Goal: Task Accomplishment & Management: Manage account settings

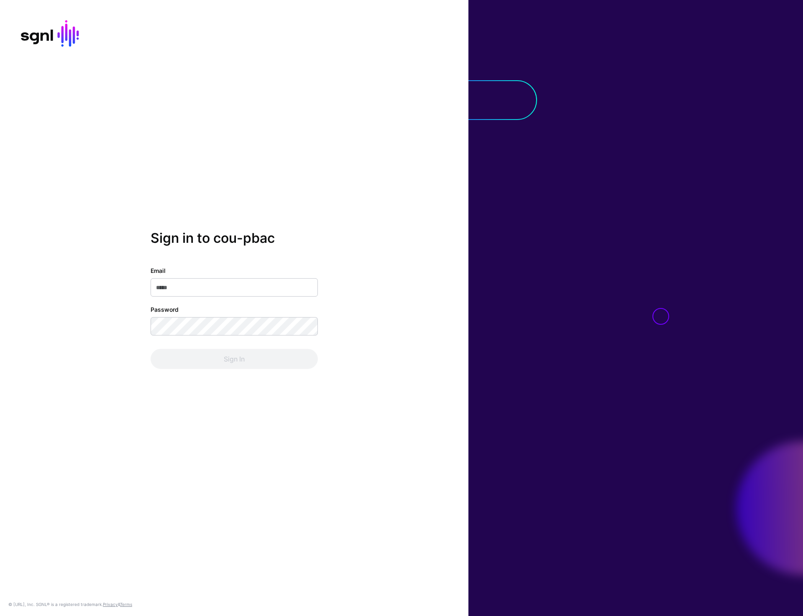
click at [593, 180] on div at bounding box center [635, 308] width 335 height 616
click at [667, 169] on div at bounding box center [635, 308] width 335 height 616
click at [607, 254] on div at bounding box center [635, 308] width 335 height 616
type input "**********"
click at [228, 352] on button "Sign In" at bounding box center [234, 359] width 167 height 20
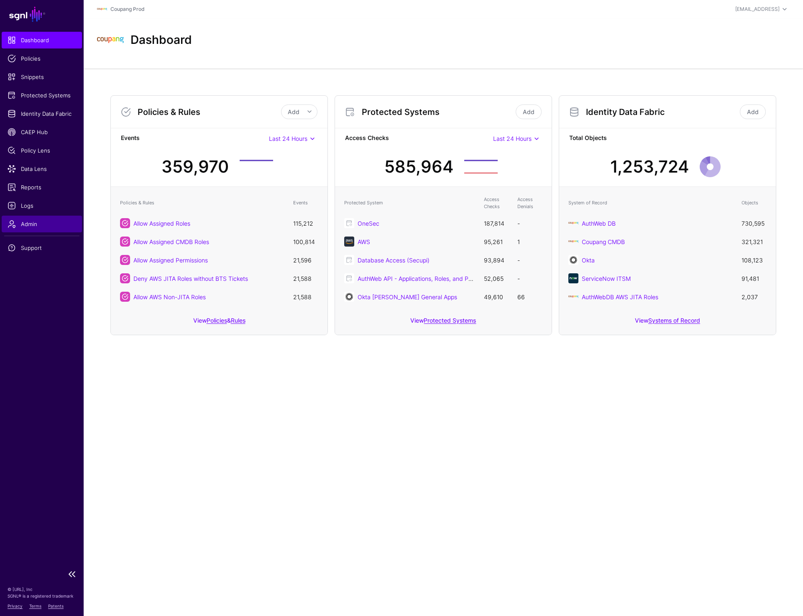
click at [29, 224] on span "Admin" at bounding box center [42, 224] width 69 height 8
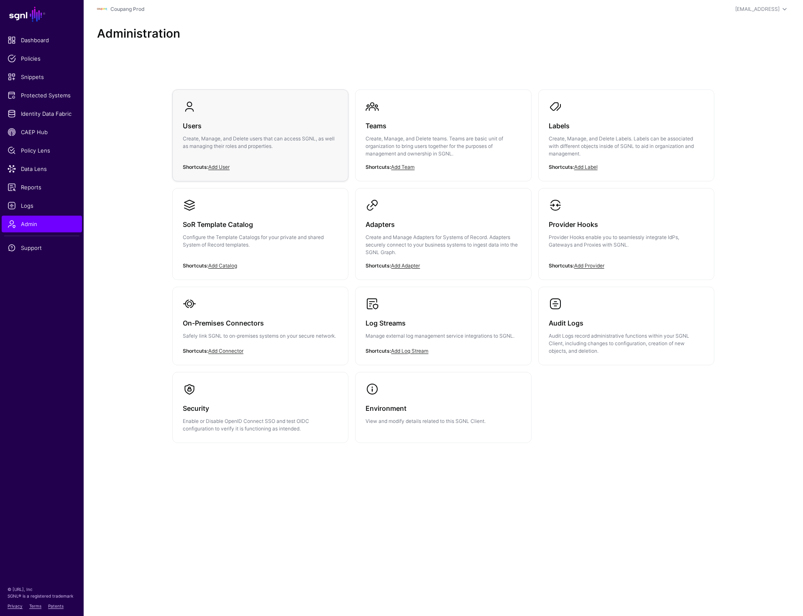
click at [235, 125] on h3 "Users" at bounding box center [260, 126] width 155 height 12
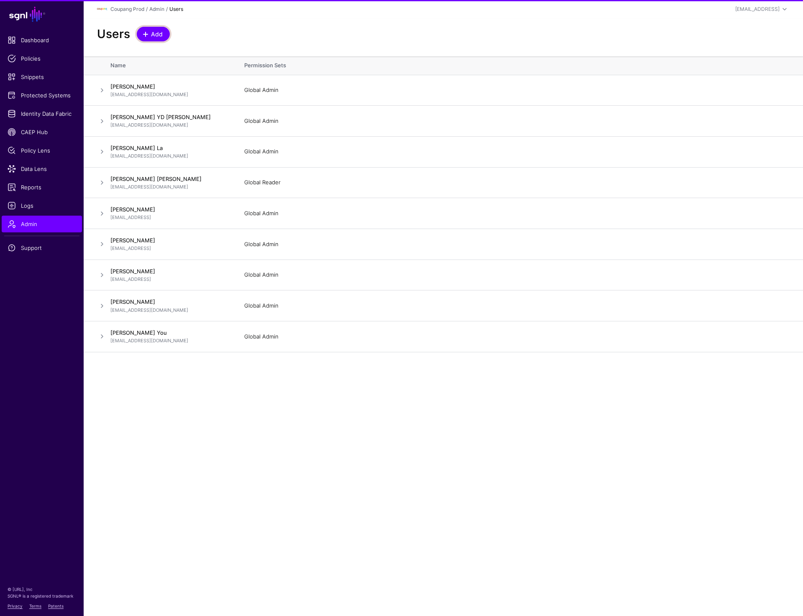
click at [161, 36] on span "Add" at bounding box center [157, 34] width 14 height 9
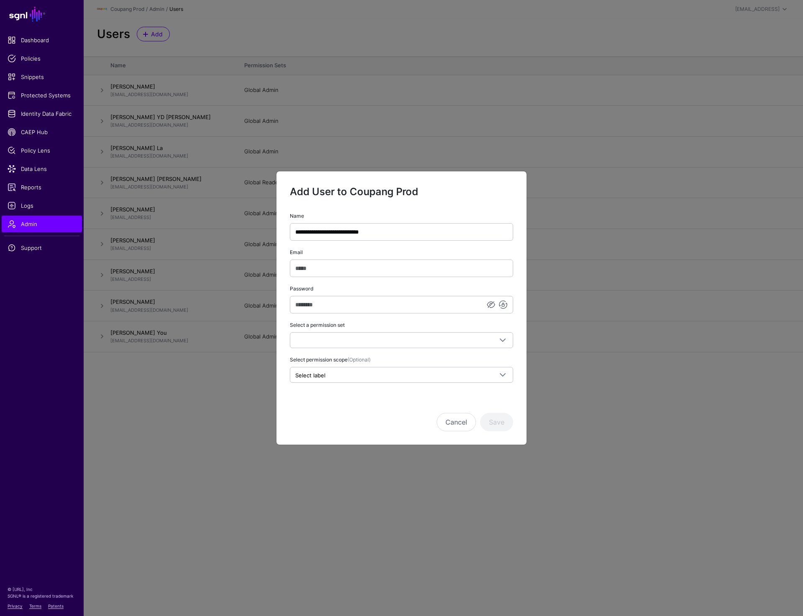
type input "**********"
click at [333, 266] on input "Email" at bounding box center [401, 269] width 223 height 18
paste input "**********"
type input "**********"
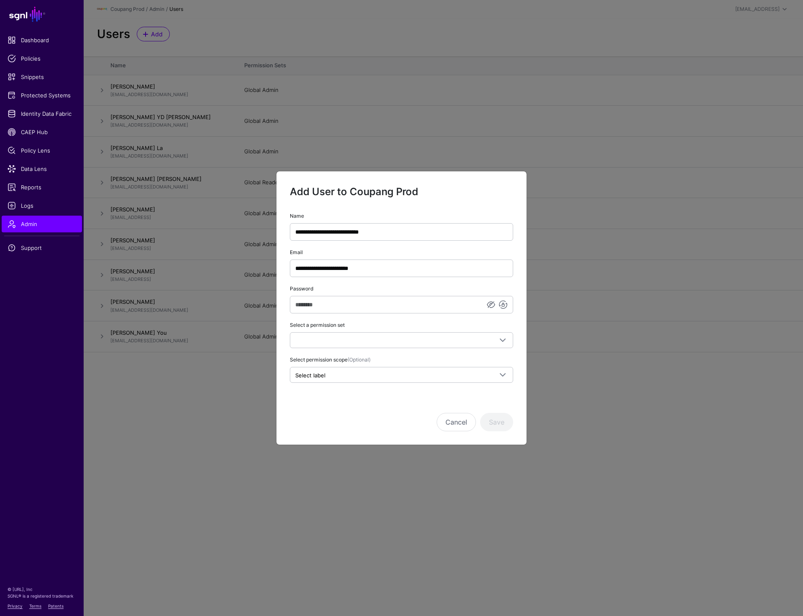
click at [490, 205] on div "Add User to Coupang Prod" at bounding box center [401, 198] width 223 height 27
click at [340, 304] on input "Password" at bounding box center [401, 305] width 223 height 18
paste input "**********"
type input "**********"
click at [320, 339] on span at bounding box center [401, 340] width 212 height 10
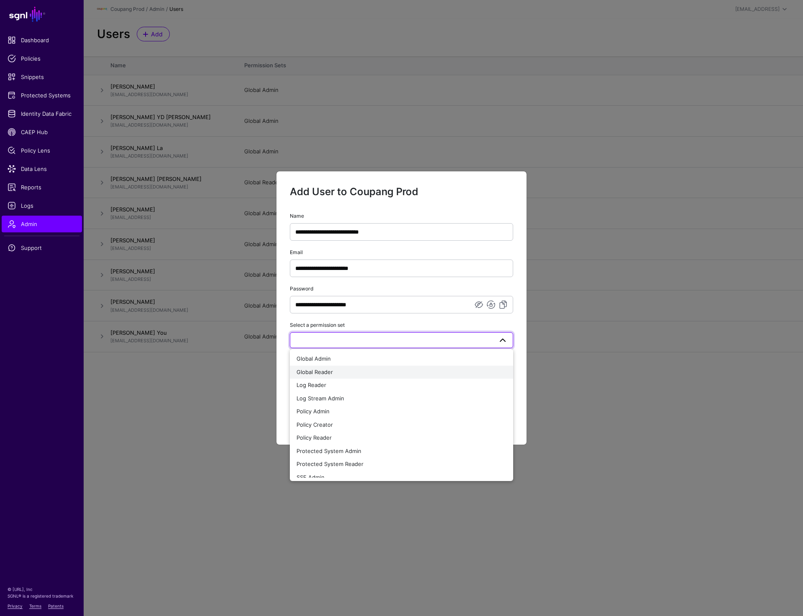
click at [325, 370] on span "Global Reader" at bounding box center [314, 372] width 36 height 7
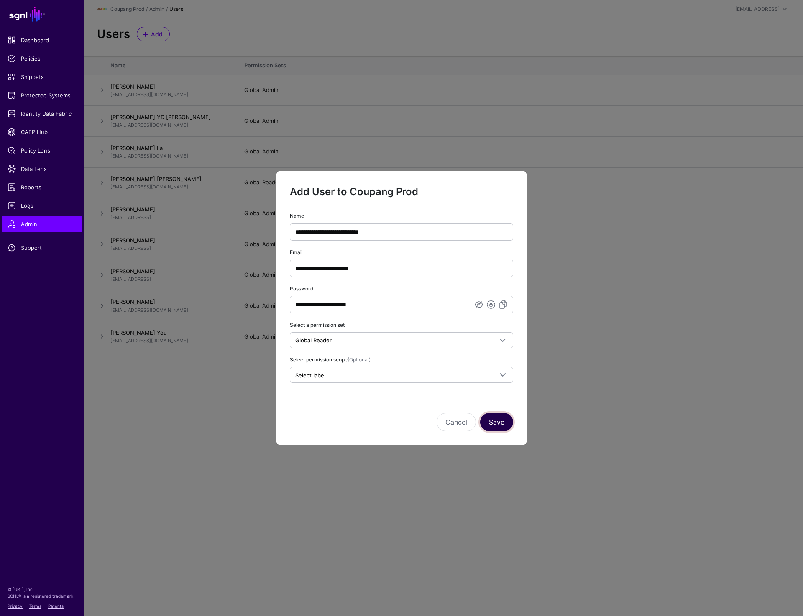
click at [496, 426] on button "Save" at bounding box center [496, 422] width 33 height 18
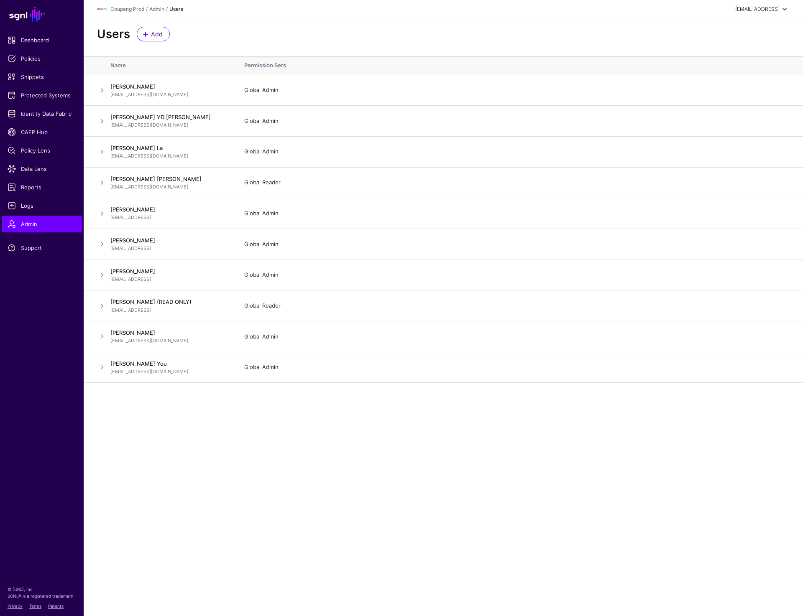
click at [749, 8] on div "prashant@sgnl.ai" at bounding box center [757, 9] width 44 height 8
click at [733, 72] on div "Log out" at bounding box center [722, 73] width 21 height 8
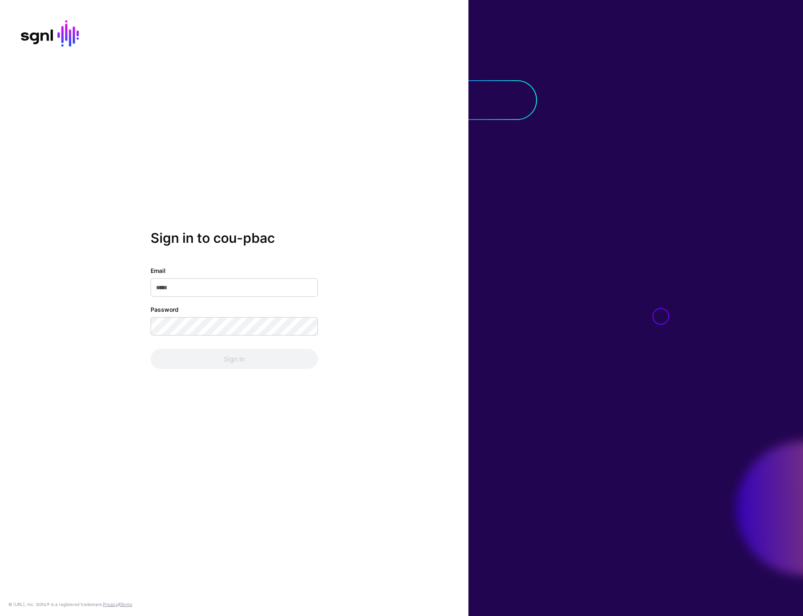
click at [337, 189] on div "Sign in to cou-pbac Email Password Sign In © SGNL.ai, Inc. SGNL® is a registere…" at bounding box center [234, 308] width 468 height 616
click at [581, 297] on div at bounding box center [635, 308] width 335 height 616
click at [227, 288] on input "Email" at bounding box center [234, 288] width 167 height 18
type input "**********"
click at [225, 359] on button "Sign In" at bounding box center [234, 359] width 167 height 20
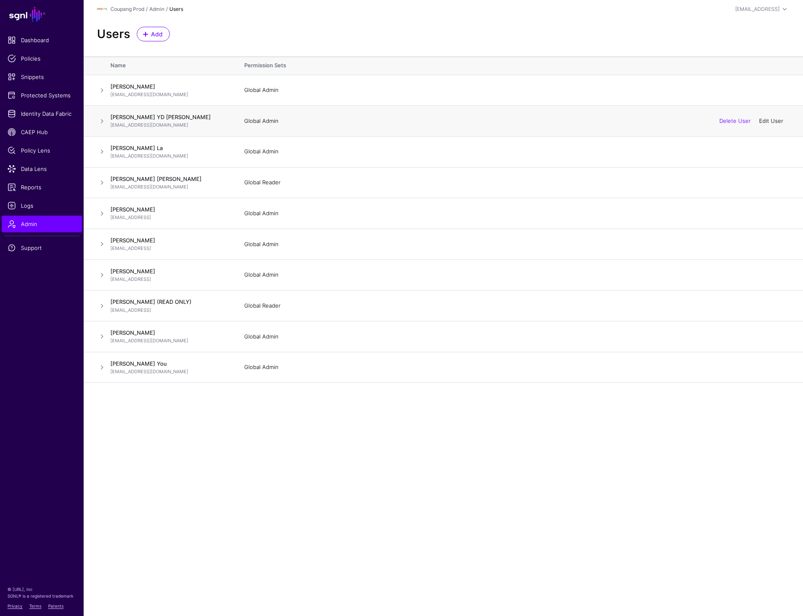
click at [769, 120] on link "Edit User" at bounding box center [771, 121] width 24 height 7
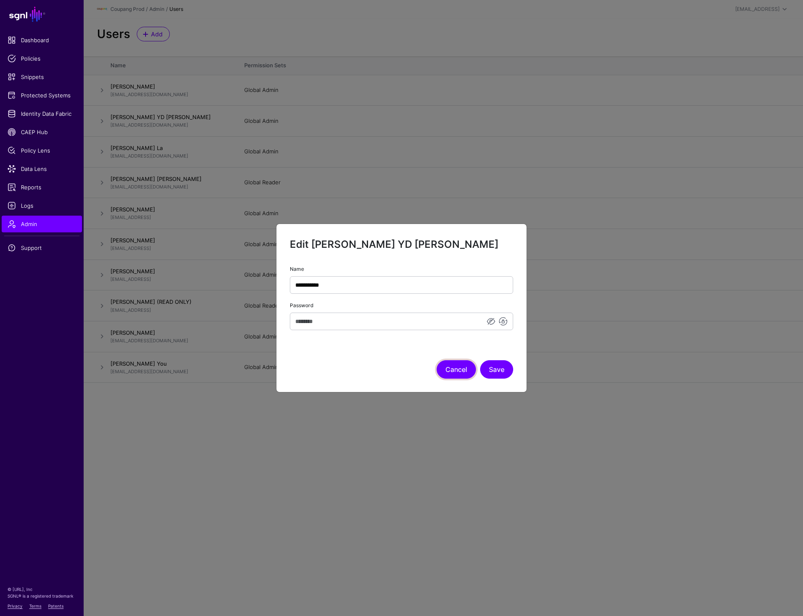
click at [453, 369] on button "Cancel" at bounding box center [456, 369] width 39 height 18
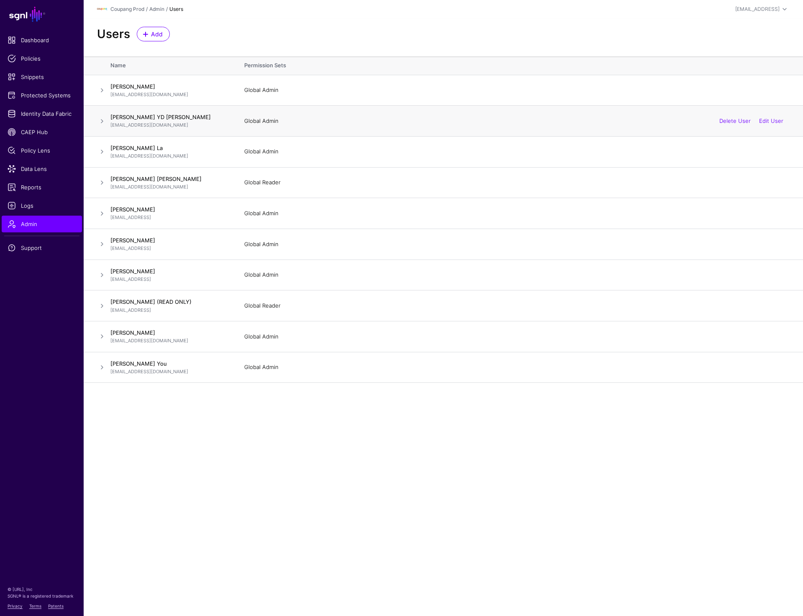
click at [98, 127] on td at bounding box center [97, 121] width 27 height 31
click at [99, 120] on span at bounding box center [102, 121] width 10 height 10
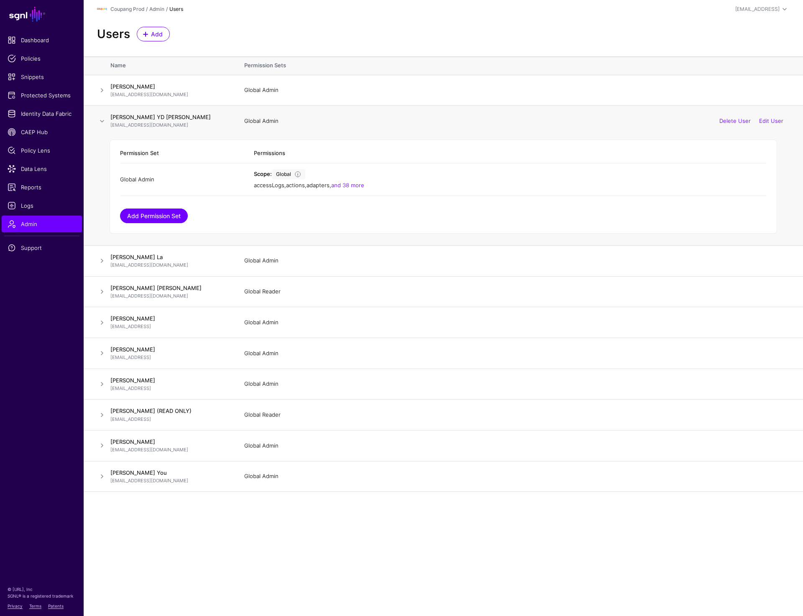
click at [172, 219] on link "Add Permission Set" at bounding box center [154, 216] width 68 height 15
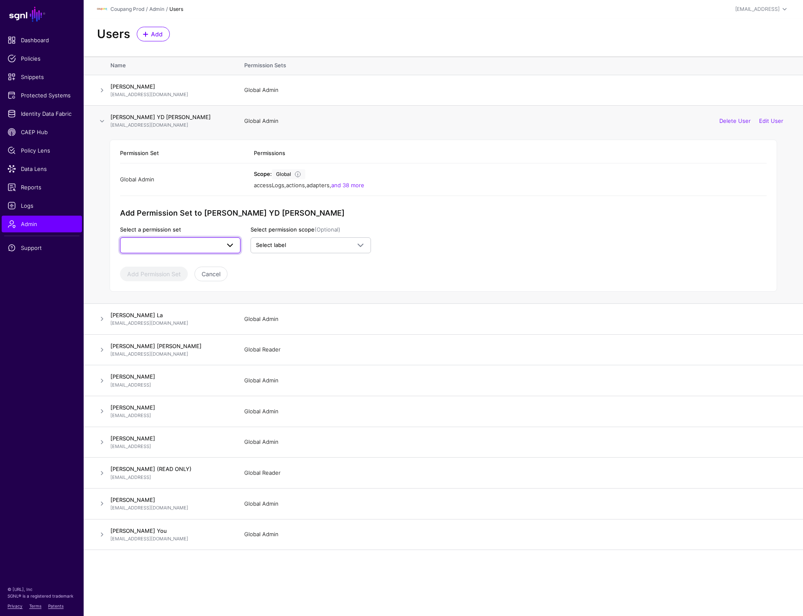
click at [207, 249] on span at bounding box center [180, 245] width 110 height 10
click at [189, 279] on div "Global Reader" at bounding box center [180, 277] width 107 height 8
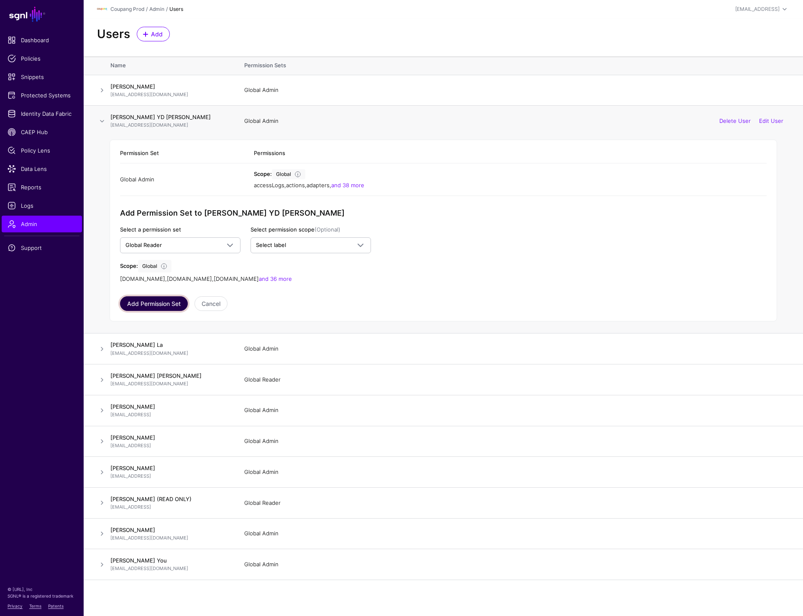
click at [153, 302] on button "Add Permission Set" at bounding box center [154, 303] width 68 height 15
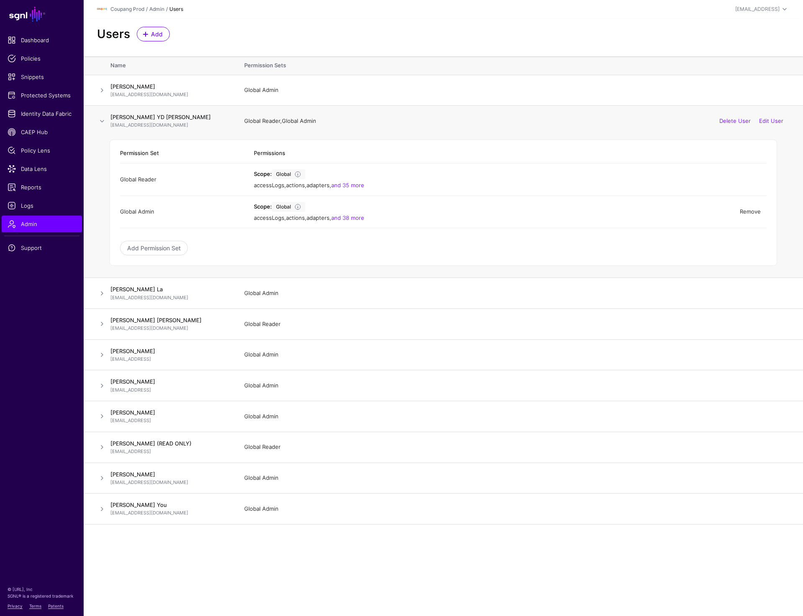
click at [744, 212] on link "Remove" at bounding box center [750, 211] width 21 height 7
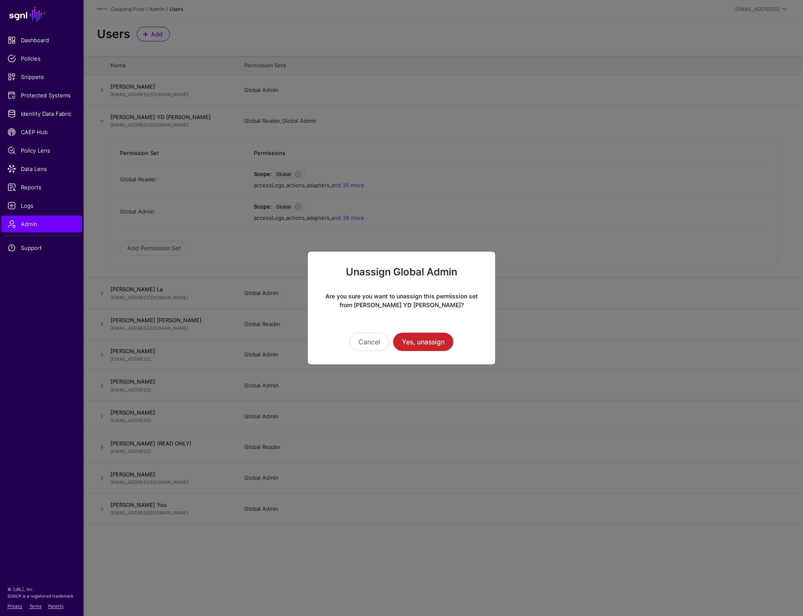
click at [428, 333] on div "Cancel Yes, unassign" at bounding box center [401, 342] width 161 height 18
click at [424, 348] on button "Yes, unassign" at bounding box center [423, 342] width 60 height 18
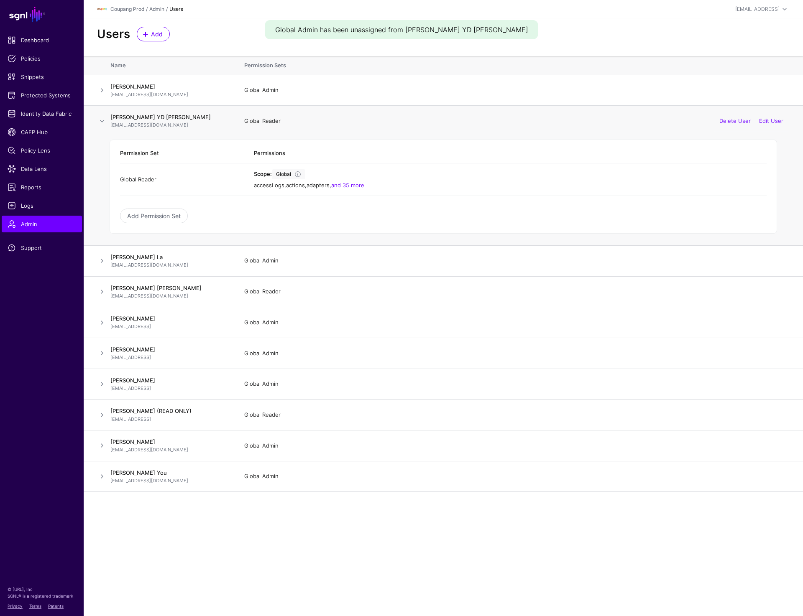
click at [97, 123] on span at bounding box center [102, 121] width 10 height 10
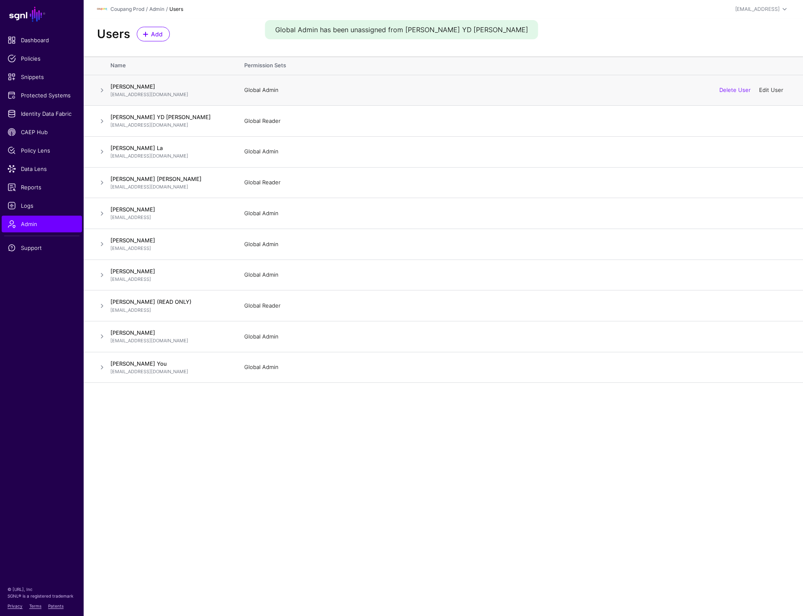
click at [769, 91] on link "Edit User" at bounding box center [771, 90] width 24 height 7
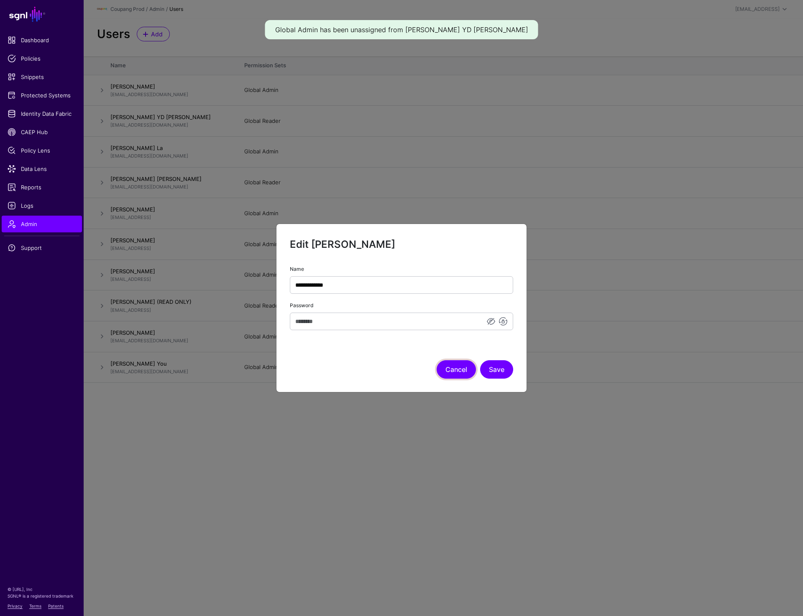
click at [463, 363] on button "Cancel" at bounding box center [456, 369] width 39 height 18
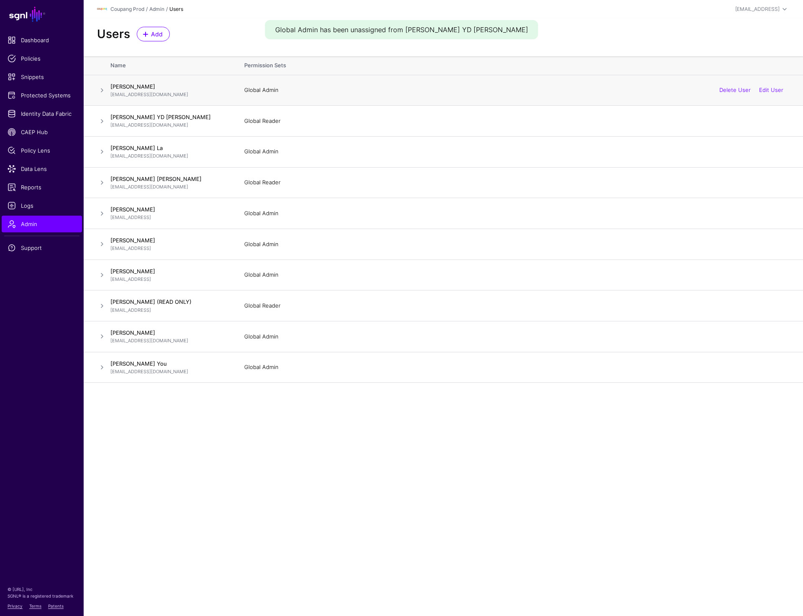
click at [103, 92] on span at bounding box center [102, 90] width 10 height 10
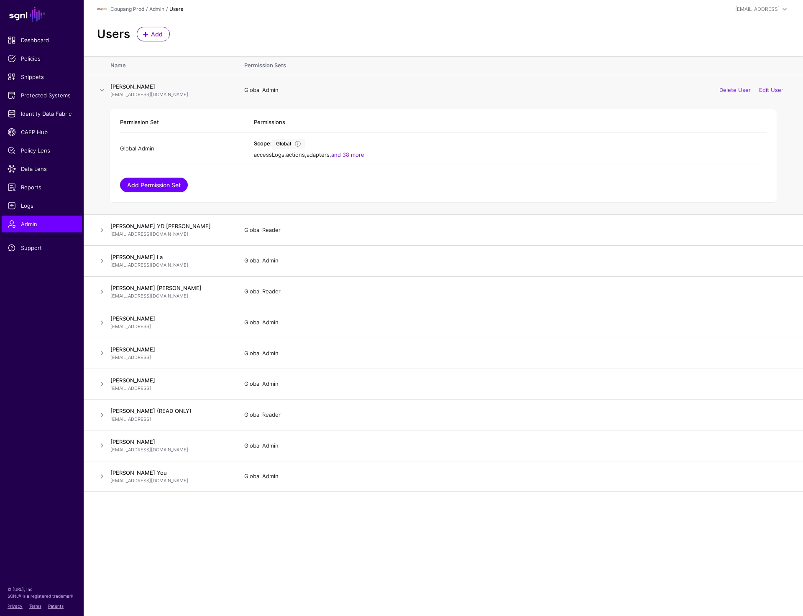
click at [176, 184] on link "Add Permission Set" at bounding box center [154, 185] width 68 height 15
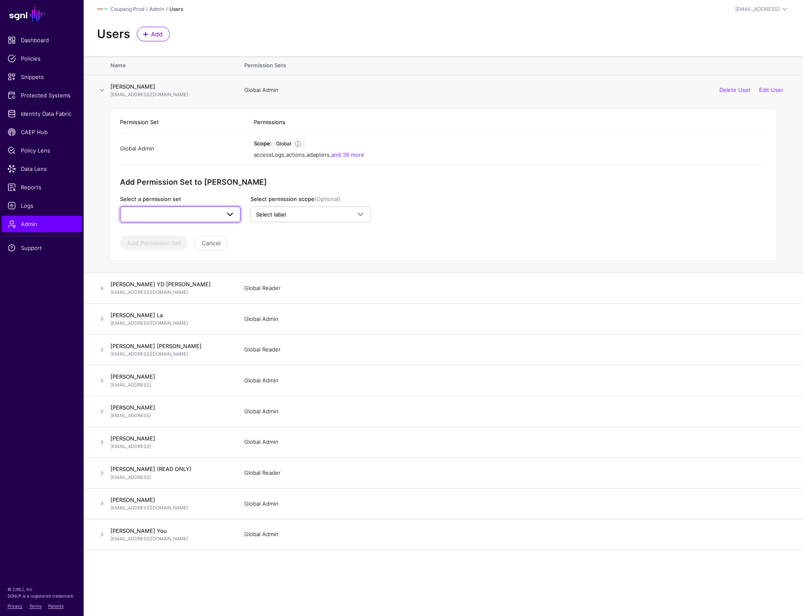
click at [209, 216] on span at bounding box center [180, 215] width 110 height 10
click at [202, 247] on div "Global Reader" at bounding box center [180, 247] width 107 height 8
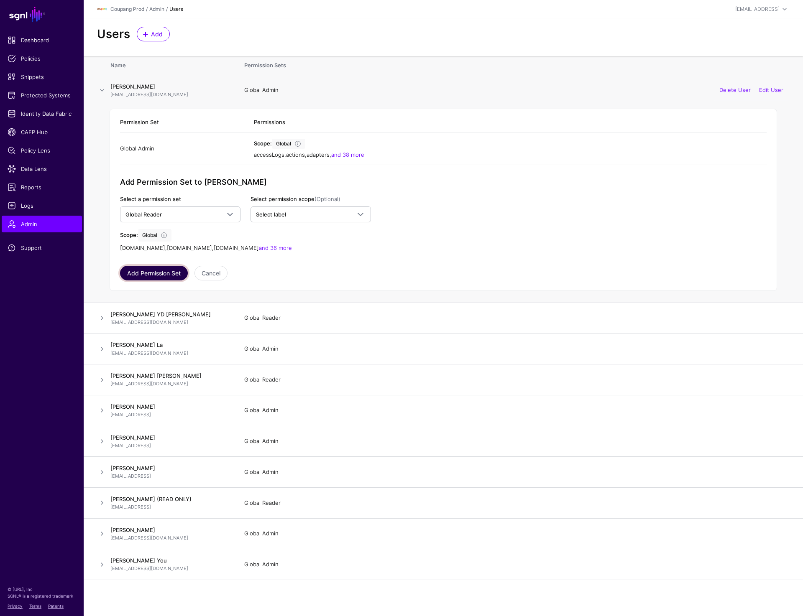
click at [170, 270] on button "Add Permission Set" at bounding box center [154, 273] width 68 height 15
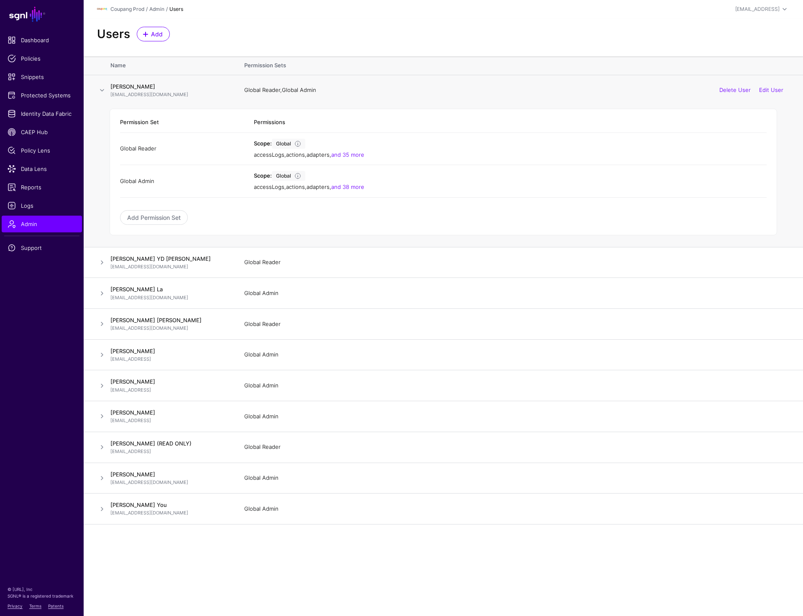
click at [101, 91] on span at bounding box center [102, 90] width 10 height 10
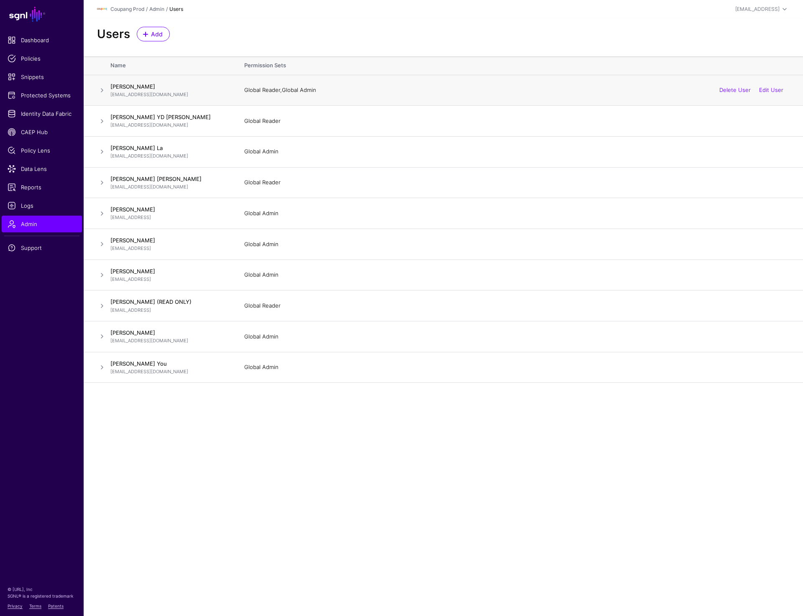
click at [102, 90] on span at bounding box center [102, 90] width 10 height 10
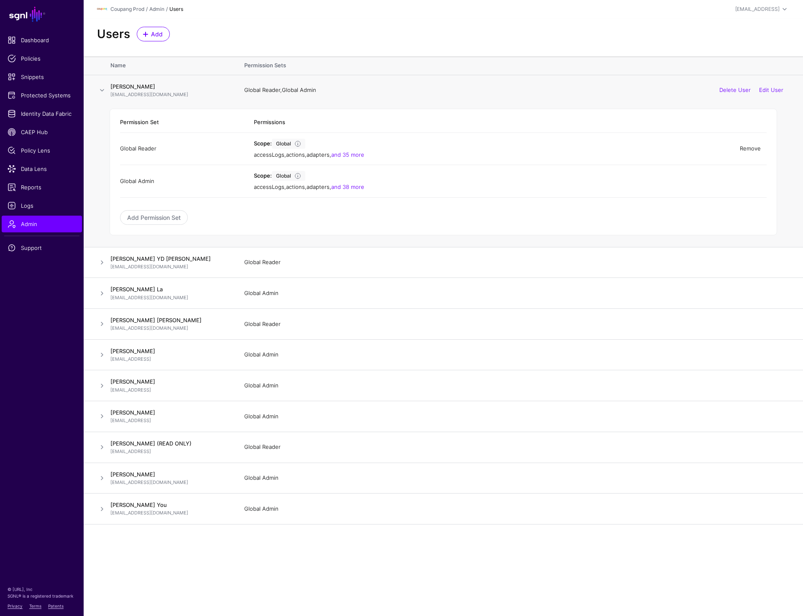
click at [756, 148] on link "Remove" at bounding box center [750, 148] width 21 height 7
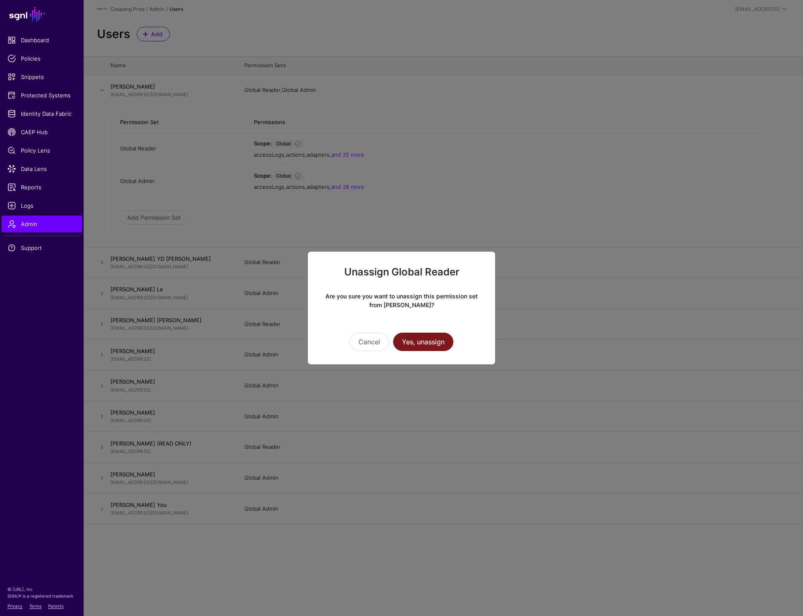
click at [439, 343] on button "Yes, unassign" at bounding box center [423, 342] width 60 height 18
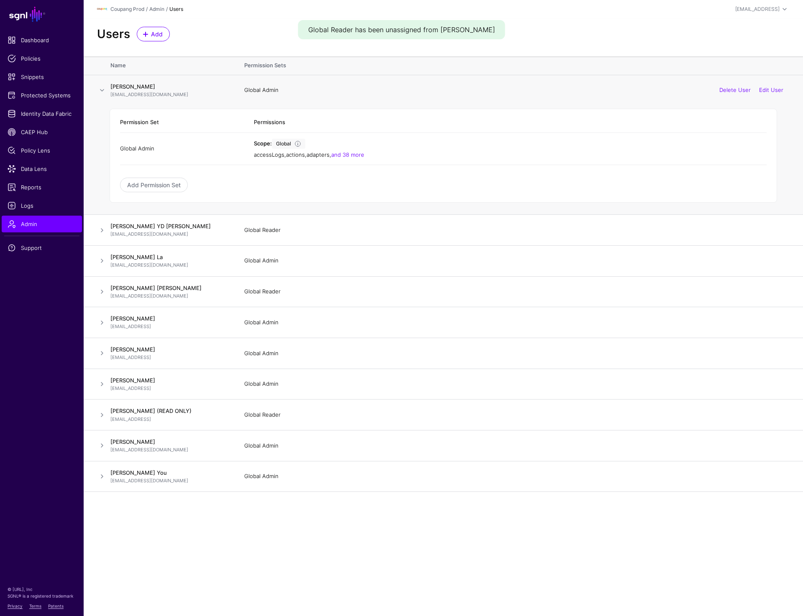
click at [100, 89] on span at bounding box center [102, 90] width 10 height 10
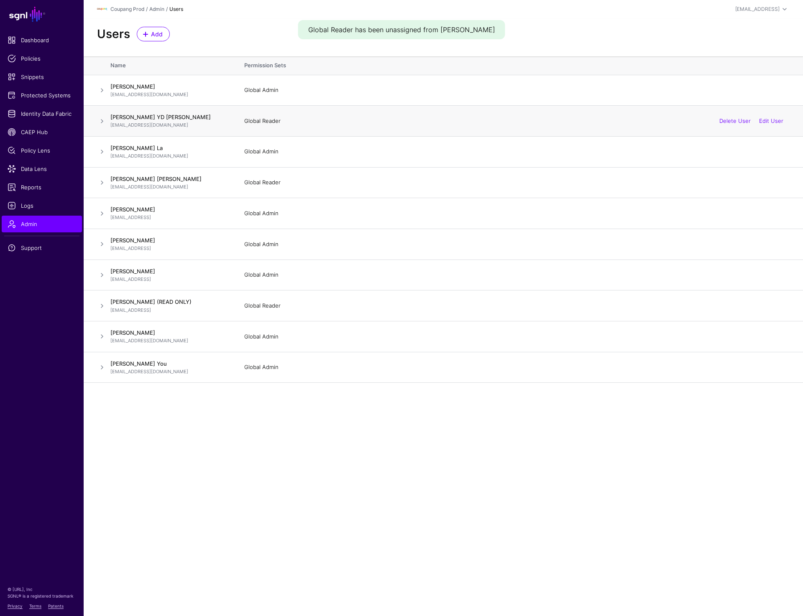
click at [100, 120] on span at bounding box center [102, 121] width 10 height 10
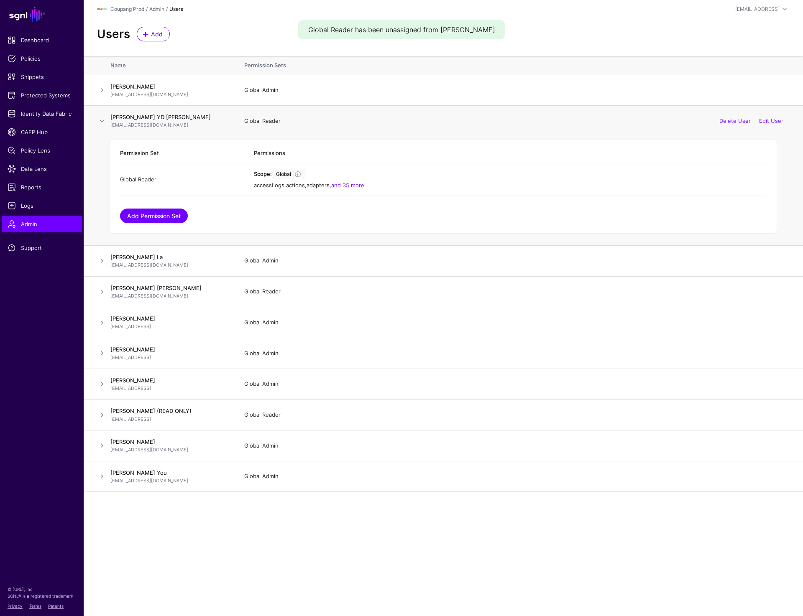
click at [164, 218] on link "Add Permission Set" at bounding box center [154, 216] width 68 height 15
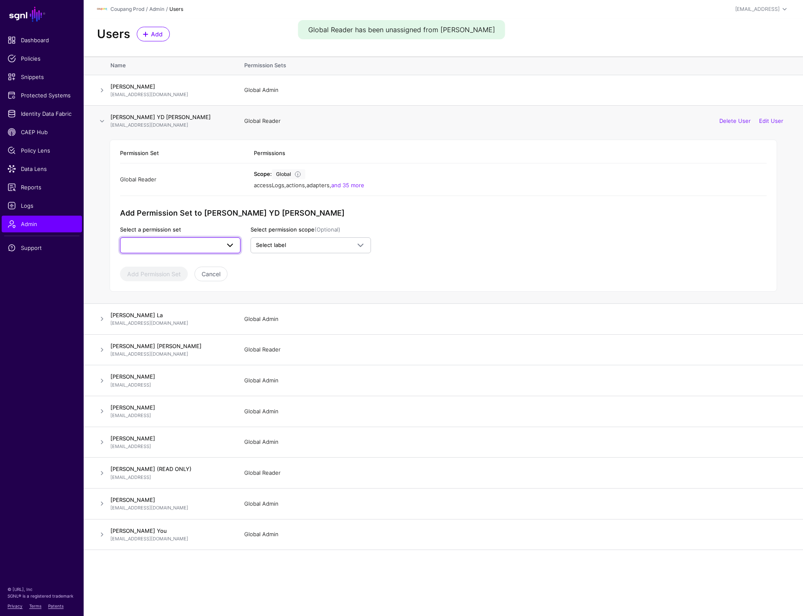
click at [212, 246] on span at bounding box center [180, 245] width 110 height 10
click at [190, 263] on div "Global Admin" at bounding box center [180, 264] width 107 height 8
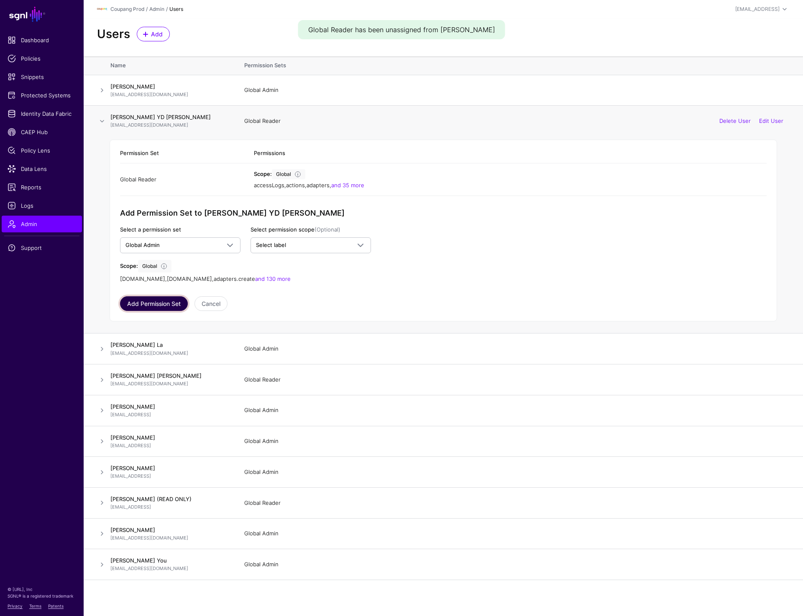
click at [148, 305] on button "Add Permission Set" at bounding box center [154, 303] width 68 height 15
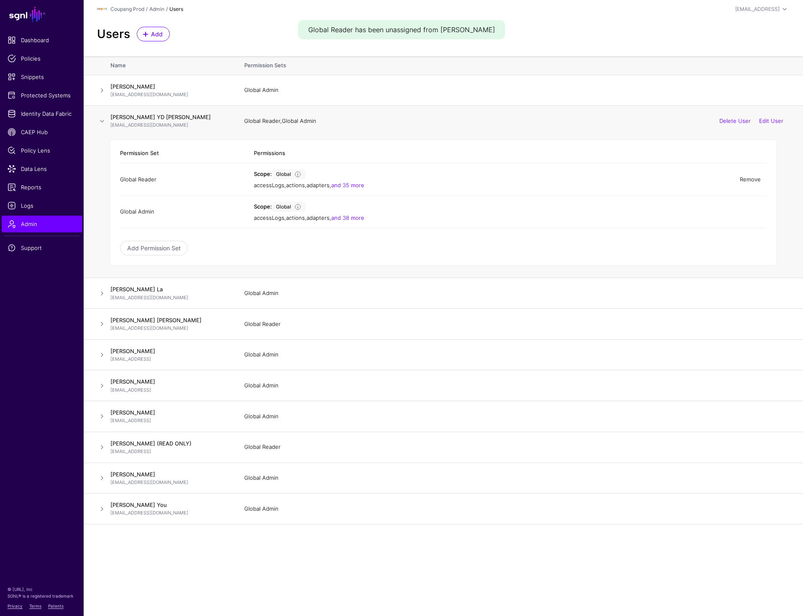
click at [746, 176] on link "Remove" at bounding box center [750, 179] width 21 height 7
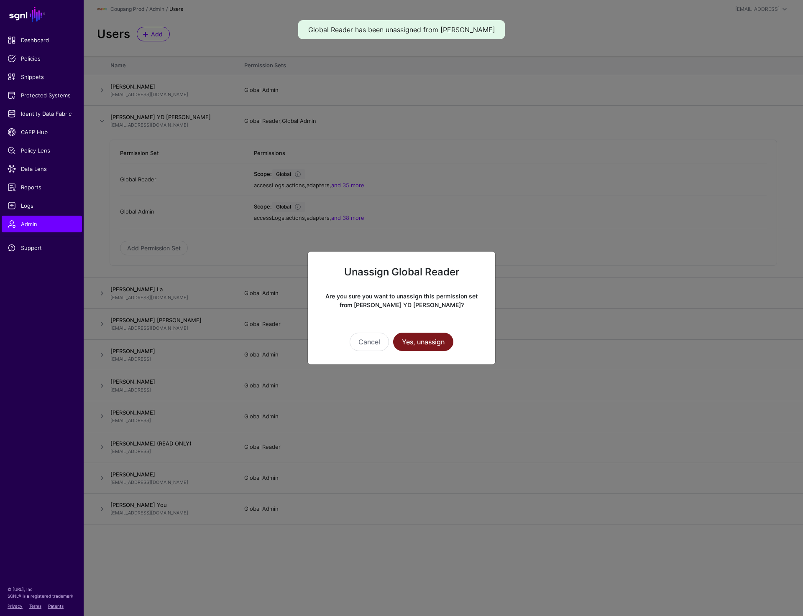
click at [427, 340] on button "Yes, unassign" at bounding box center [423, 342] width 60 height 18
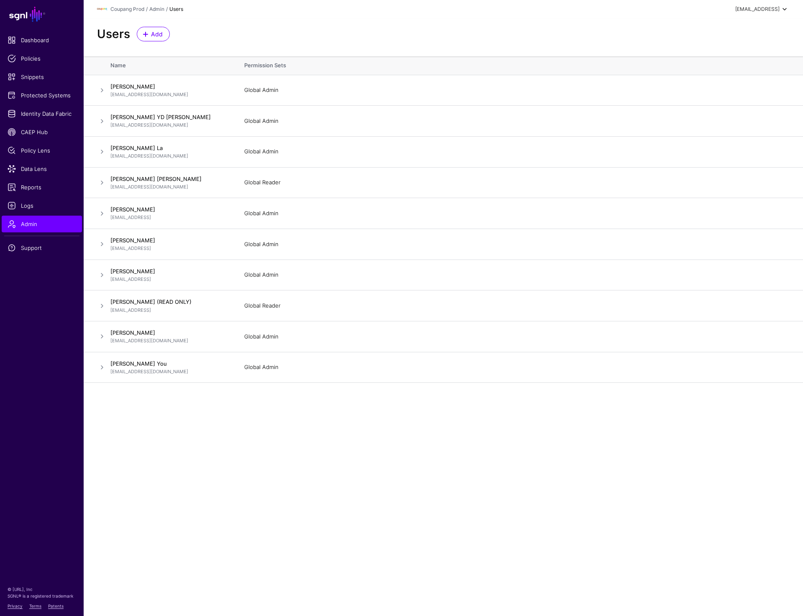
click at [757, 13] on div "[EMAIL_ADDRESS]" at bounding box center [757, 9] width 44 height 8
click at [743, 73] on div "Log out" at bounding box center [743, 73] width 79 height 8
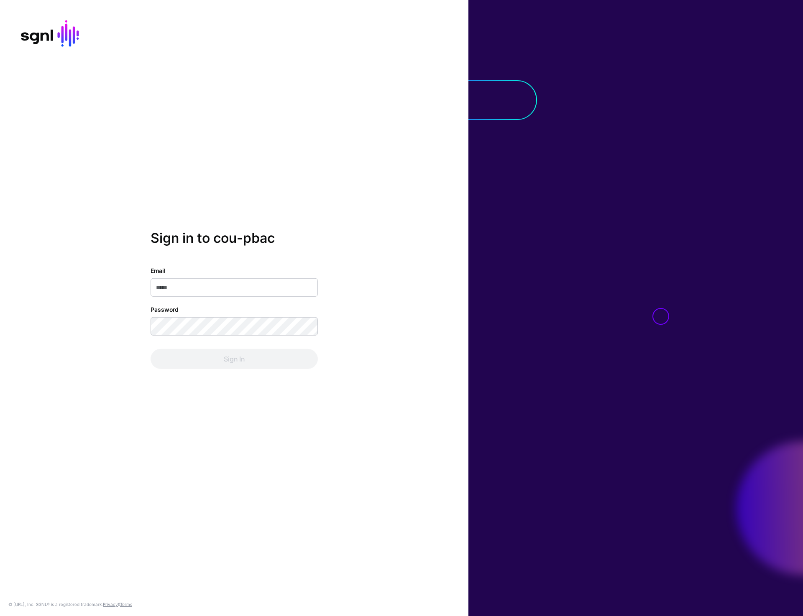
type input "**********"
click at [235, 365] on button "Sign In" at bounding box center [234, 359] width 167 height 20
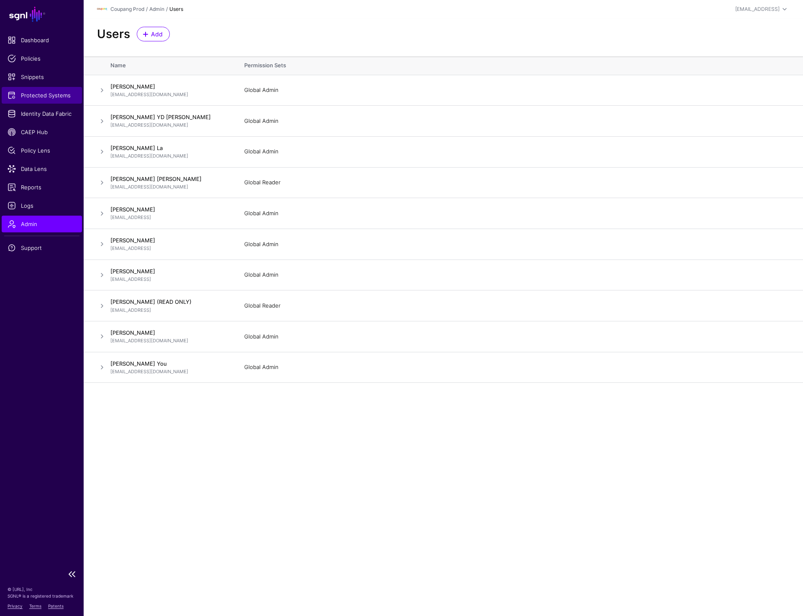
click at [41, 99] on span "Protected Systems" at bounding box center [42, 95] width 69 height 8
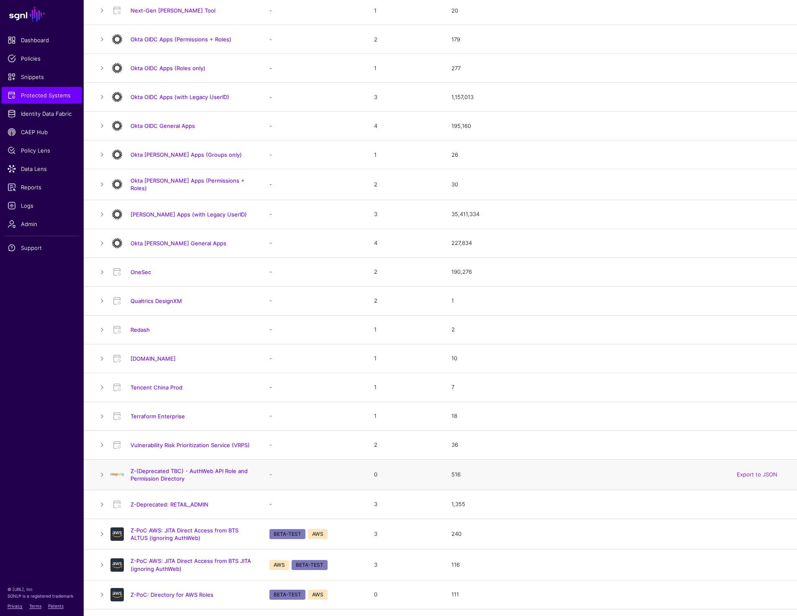
scroll to position [544, 0]
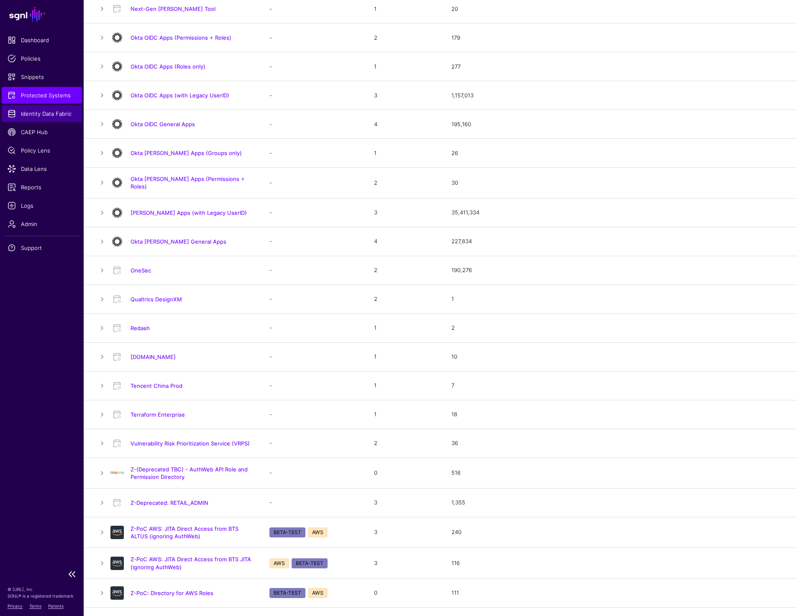
click at [51, 117] on span "Identity Data Fabric" at bounding box center [42, 114] width 69 height 8
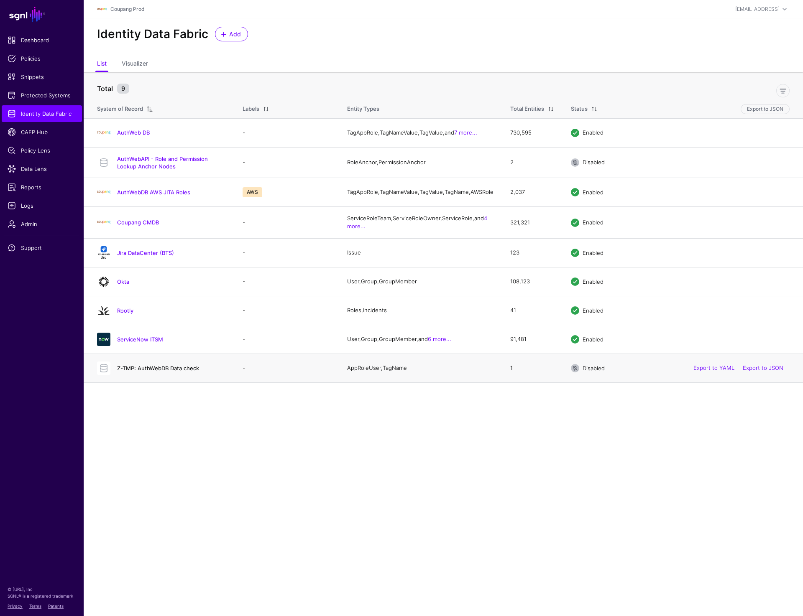
click at [159, 372] on link "Z-TMP: AuthWebDB Data check" at bounding box center [158, 368] width 82 height 7
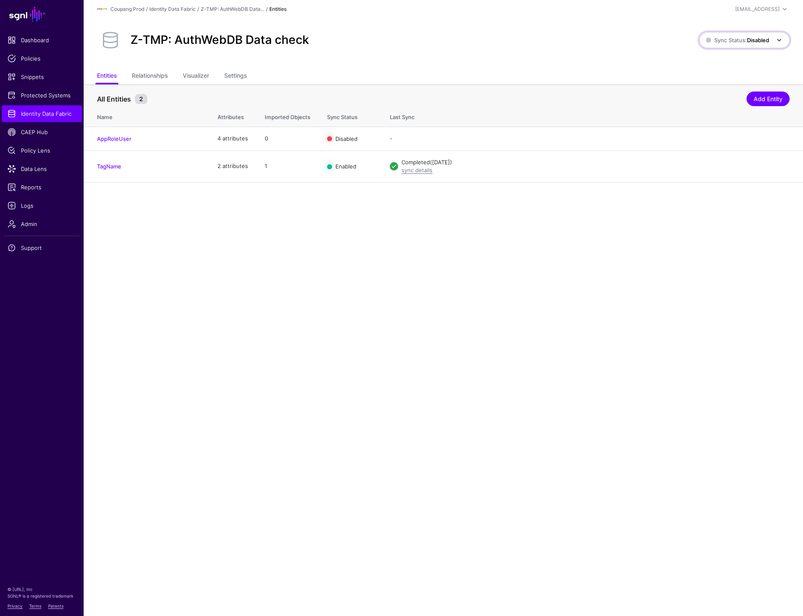
click at [754, 41] on strong "Disabled" at bounding box center [758, 40] width 22 height 7
click at [712, 72] on span "Syncing active for all configured entities that are enabled" at bounding box center [739, 73] width 87 height 14
click at [57, 115] on span "Identity Data Fabric" at bounding box center [42, 114] width 69 height 8
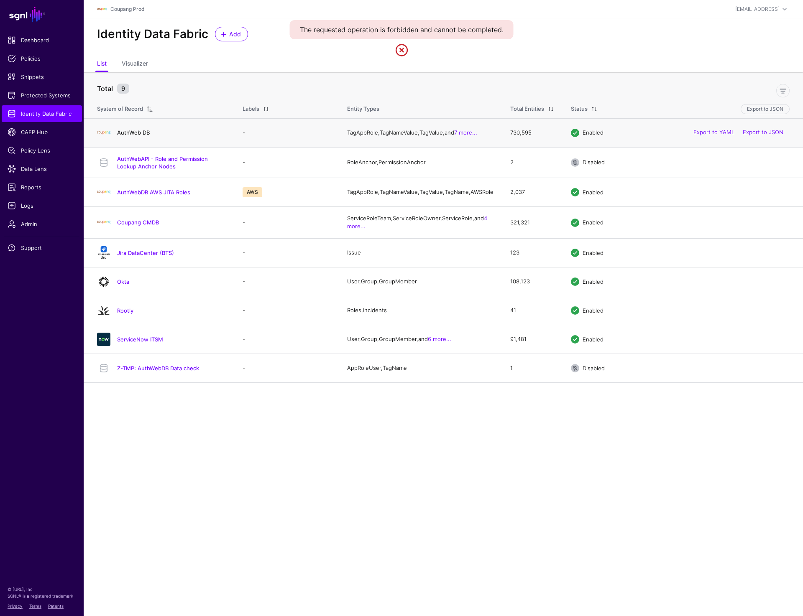
click at [128, 135] on link "AuthWeb DB" at bounding box center [133, 132] width 33 height 7
click at [148, 170] on link "AuthWebAPI - Role and Permission Lookup Anchor Nodes" at bounding box center [162, 163] width 91 height 14
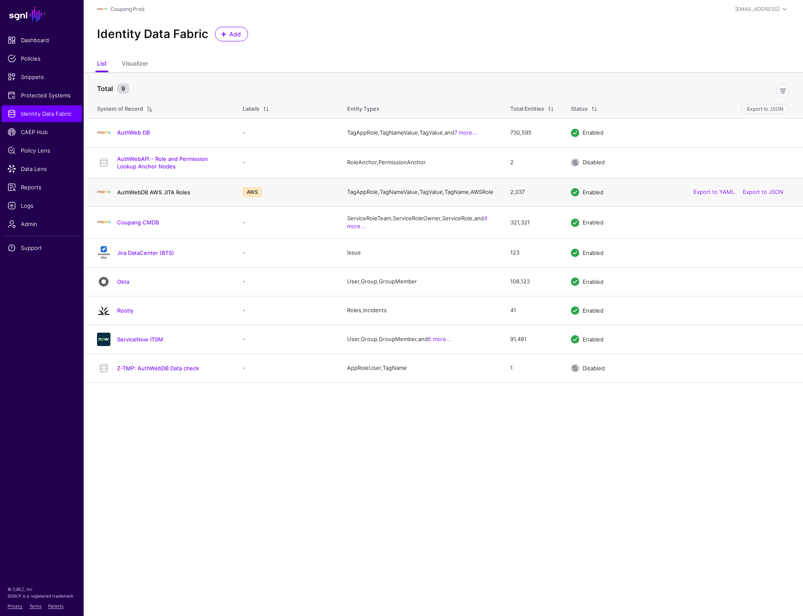
click at [147, 196] on link "AuthWebDB AWS JITA Roles" at bounding box center [153, 192] width 73 height 7
click at [138, 226] on link "Coupang CMDB" at bounding box center [138, 222] width 42 height 7
click at [133, 256] on link "Jira DataCenter (BTS)" at bounding box center [145, 253] width 57 height 7
click at [125, 284] on link "Okta" at bounding box center [123, 282] width 12 height 7
click at [129, 314] on link "Rootly" at bounding box center [125, 310] width 16 height 7
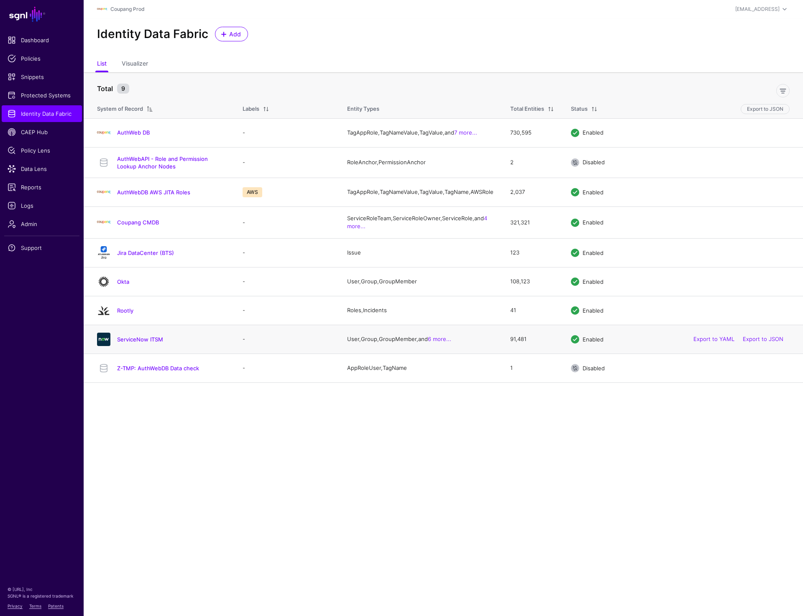
click at [133, 340] on div "ServiceNow ITSM" at bounding box center [161, 339] width 135 height 13
click at [141, 343] on h4 "ServiceNow ITSM" at bounding box center [171, 340] width 109 height 8
click at [141, 343] on link "ServiceNow ITSM" at bounding box center [140, 339] width 46 height 7
click at [133, 256] on link "Jira DataCenter (BTS)" at bounding box center [145, 253] width 57 height 7
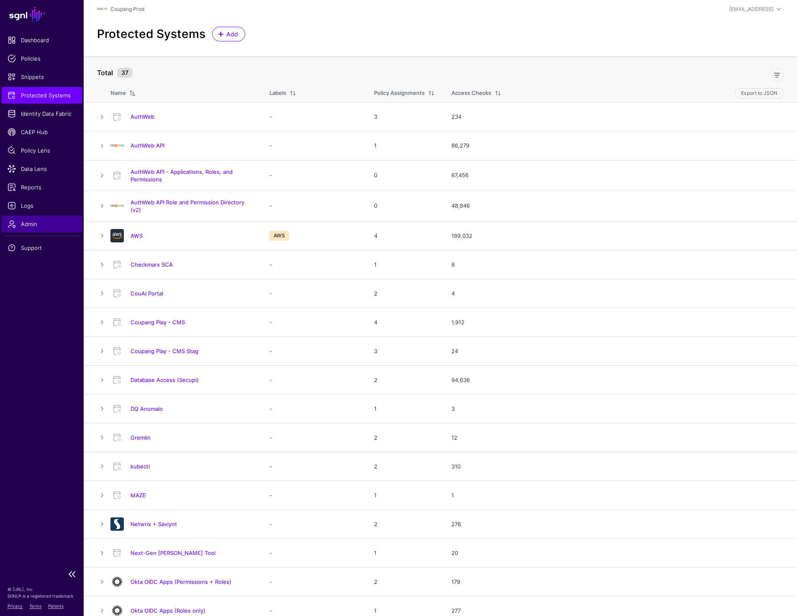
click at [38, 227] on span "Admin" at bounding box center [42, 224] width 69 height 8
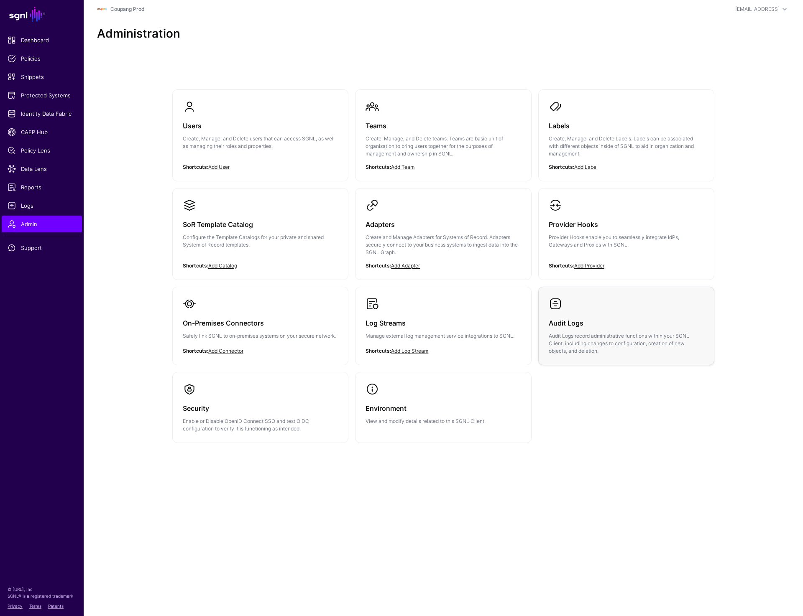
click at [594, 331] on div "Audit Logs Audit Logs record administrative functions within your SGNL Client, …" at bounding box center [626, 333] width 155 height 44
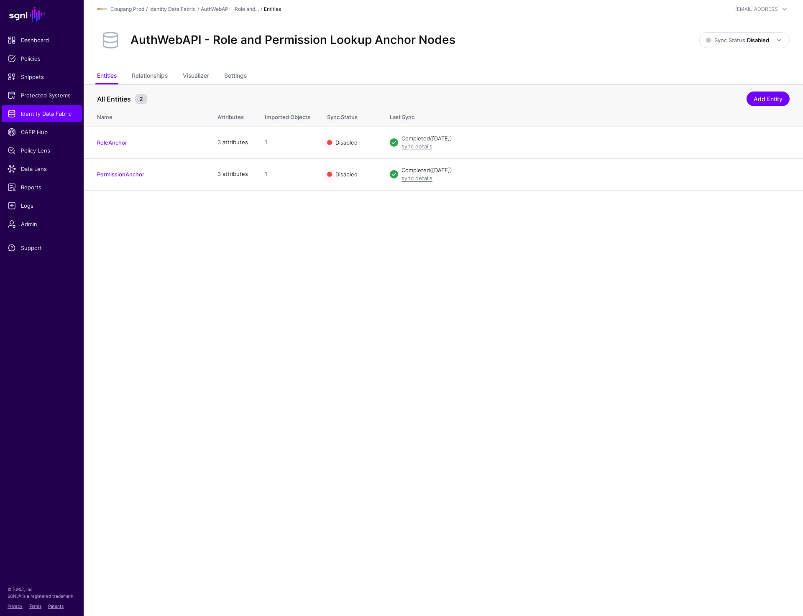
click at [521, 66] on div "AuthWebAPI - Role and Permission Lookup Anchor Nodes Sync Status: Disabled Enab…" at bounding box center [443, 43] width 719 height 50
click at [232, 75] on link "Settings" at bounding box center [235, 77] width 23 height 16
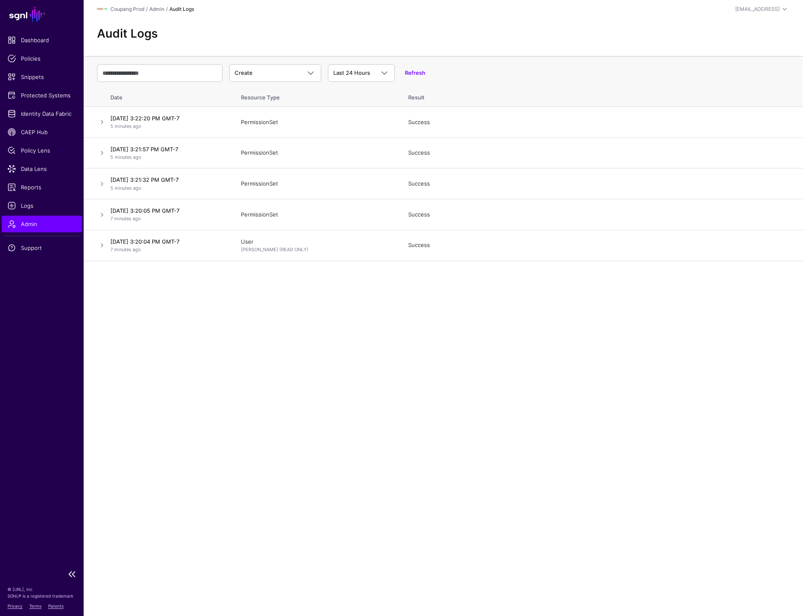
click at [30, 227] on span "Admin" at bounding box center [42, 224] width 69 height 8
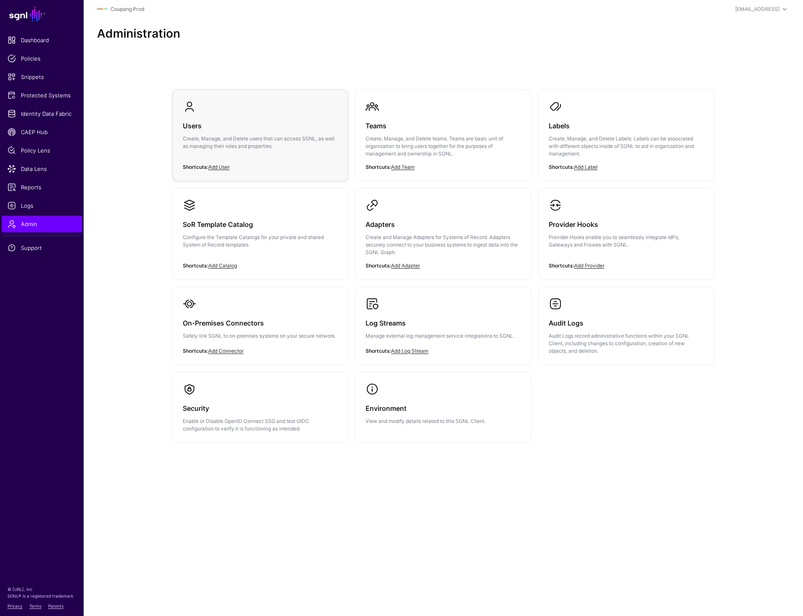
click at [215, 122] on h3 "Users" at bounding box center [260, 126] width 155 height 12
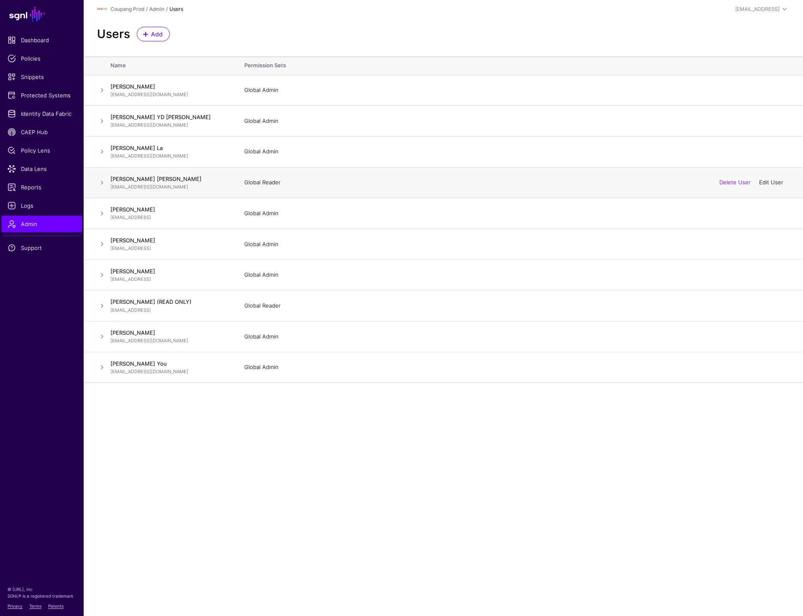
click at [764, 185] on link "Edit User" at bounding box center [771, 182] width 24 height 7
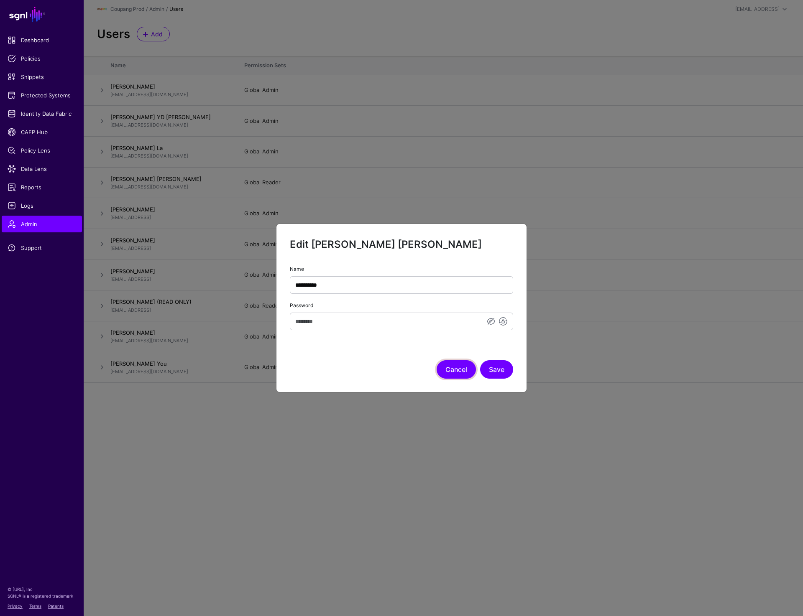
click at [451, 372] on button "Cancel" at bounding box center [456, 369] width 39 height 18
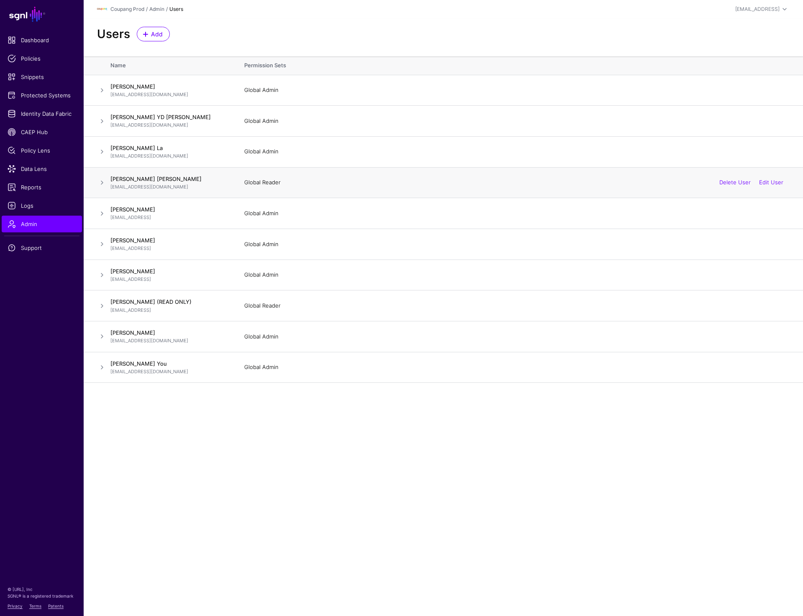
click at [99, 183] on span at bounding box center [102, 183] width 10 height 10
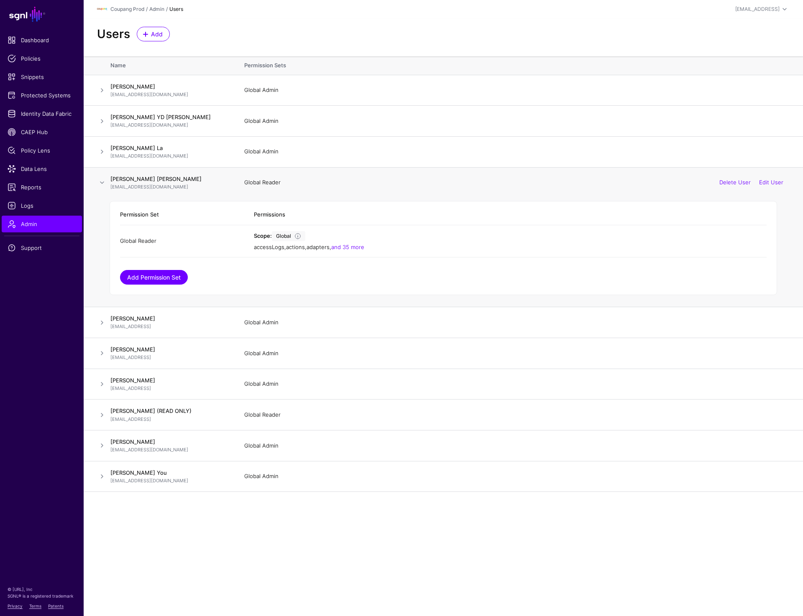
click at [164, 274] on link "Add Permission Set" at bounding box center [154, 277] width 68 height 15
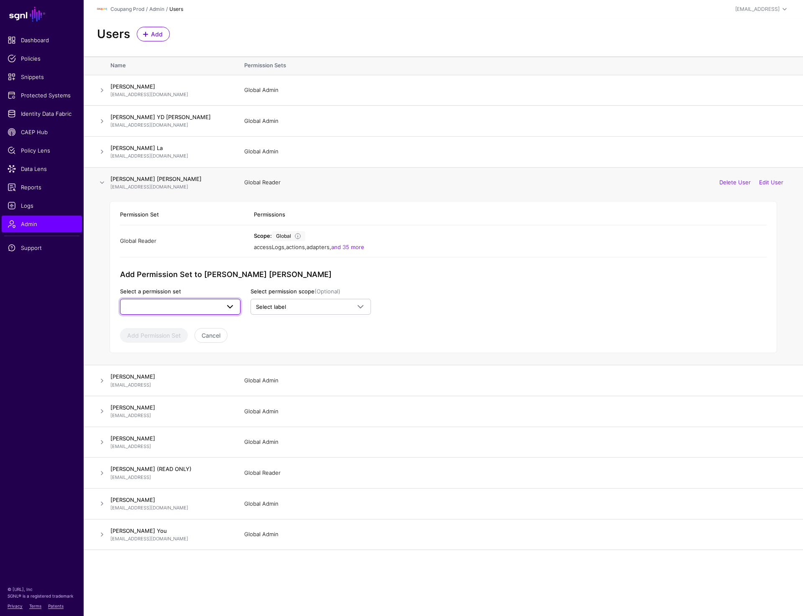
click at [226, 312] on link at bounding box center [180, 307] width 120 height 16
click at [162, 328] on div "Global Admin" at bounding box center [180, 326] width 107 height 8
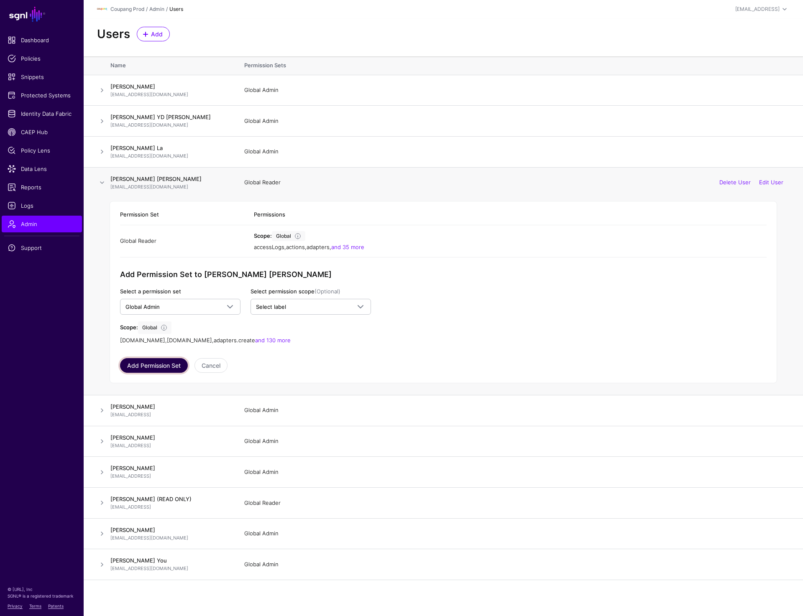
click at [159, 362] on button "Add Permission Set" at bounding box center [154, 365] width 68 height 15
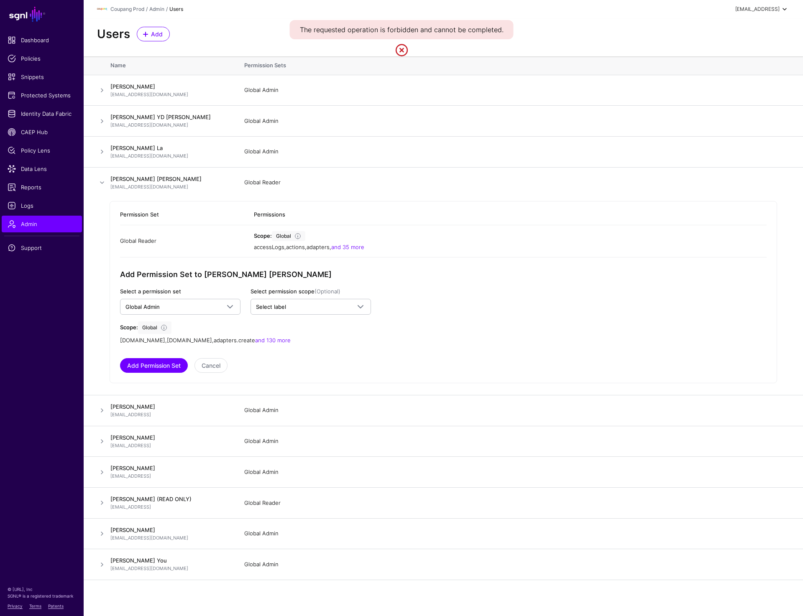
click at [749, 8] on div "[EMAIL_ADDRESS]" at bounding box center [757, 9] width 44 height 8
click at [714, 76] on div "Log out" at bounding box center [722, 73] width 21 height 8
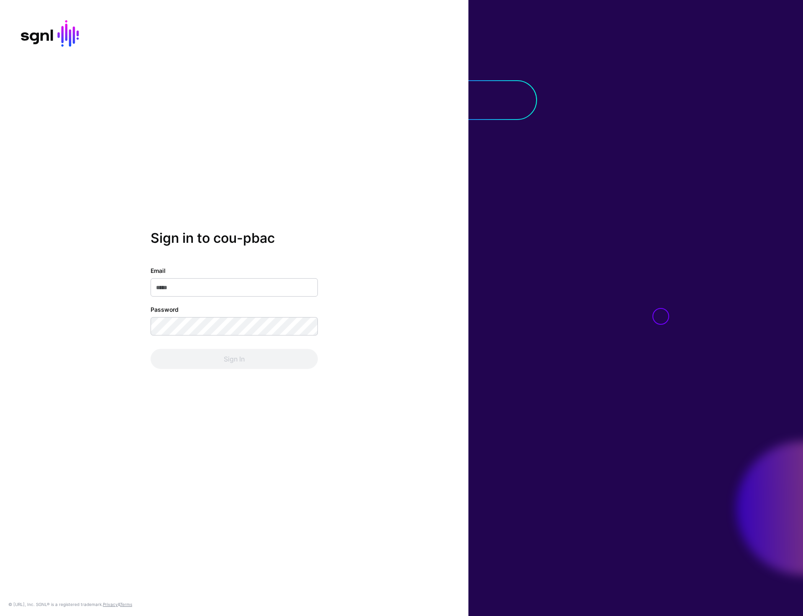
type input "**********"
click at [230, 360] on button "Sign In" at bounding box center [234, 359] width 167 height 20
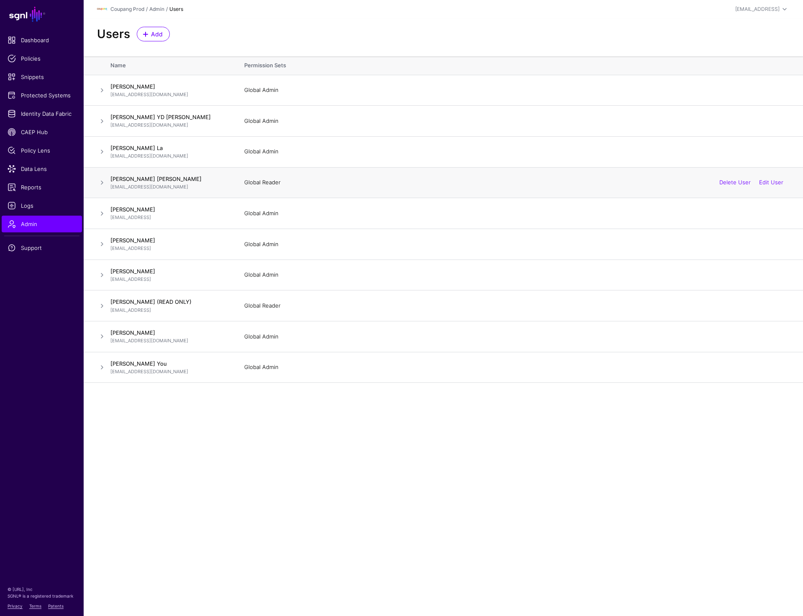
click at [103, 181] on span at bounding box center [102, 183] width 10 height 10
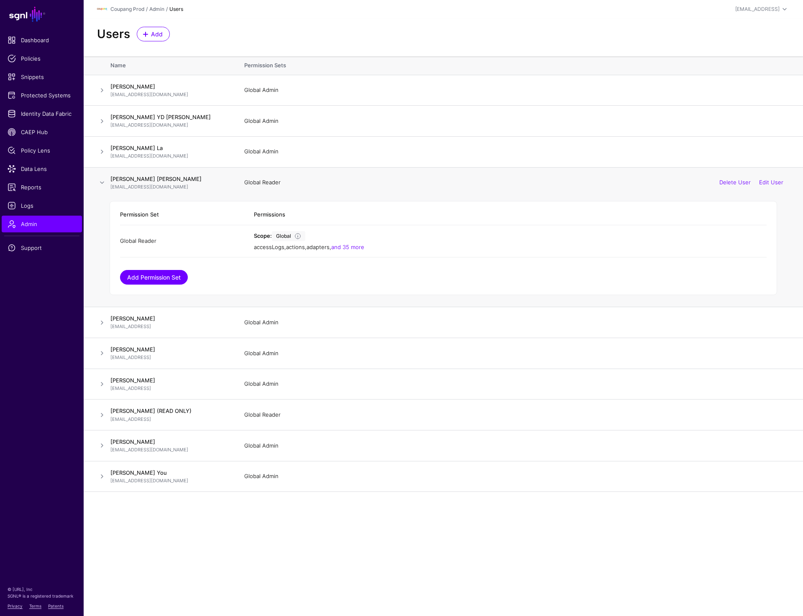
click at [171, 277] on link "Add Permission Set" at bounding box center [154, 277] width 68 height 15
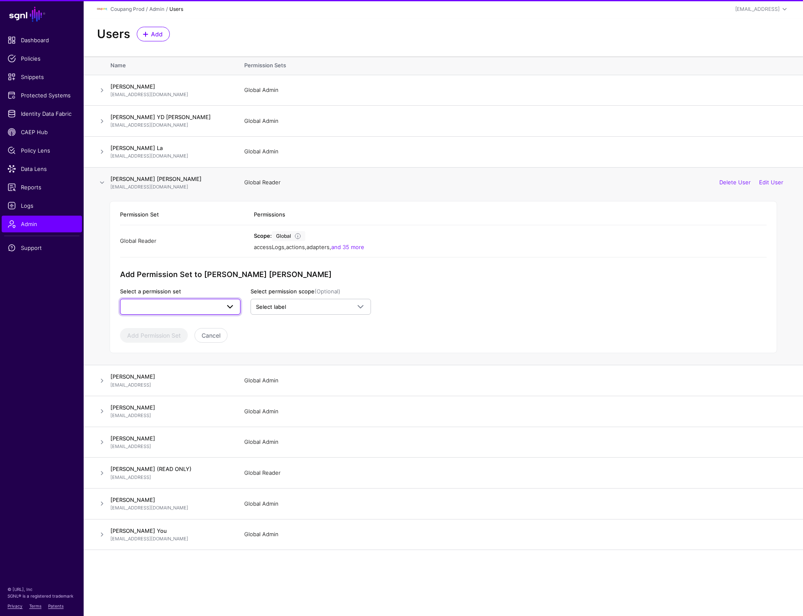
click at [219, 302] on span at bounding box center [180, 307] width 110 height 10
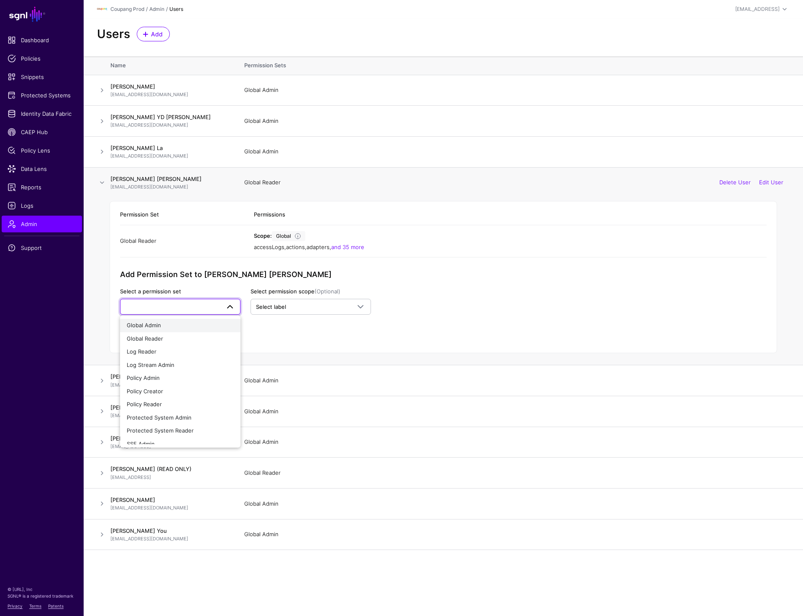
click at [191, 320] on button "Global Admin" at bounding box center [180, 325] width 120 height 13
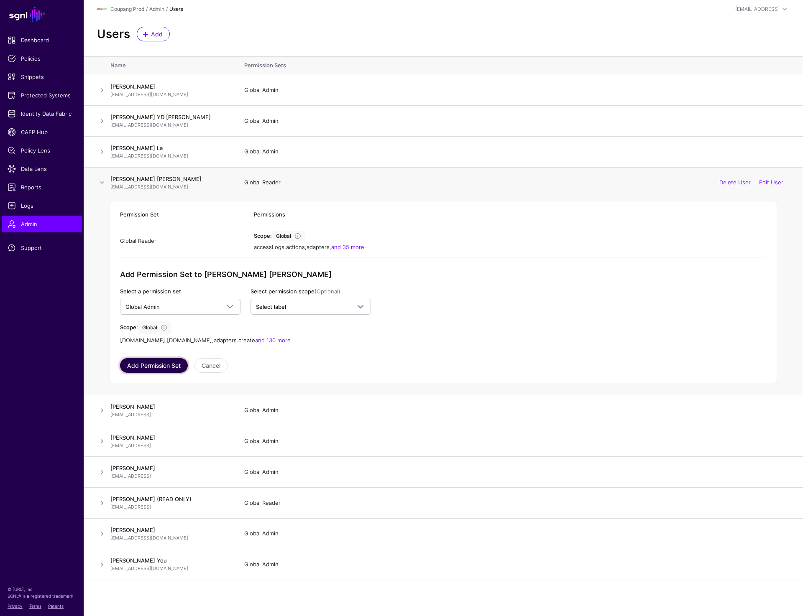
click at [143, 367] on button "Add Permission Set" at bounding box center [154, 365] width 68 height 15
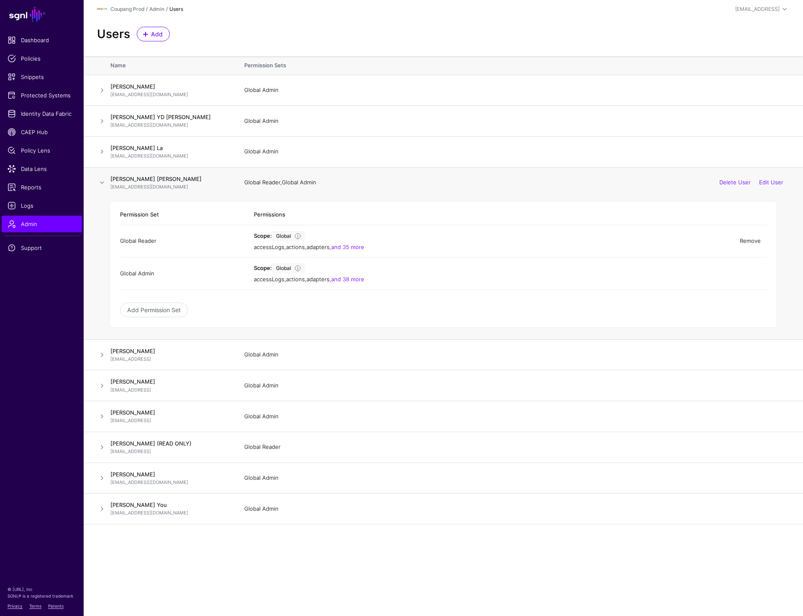
click at [751, 241] on link "Remove" at bounding box center [750, 241] width 21 height 7
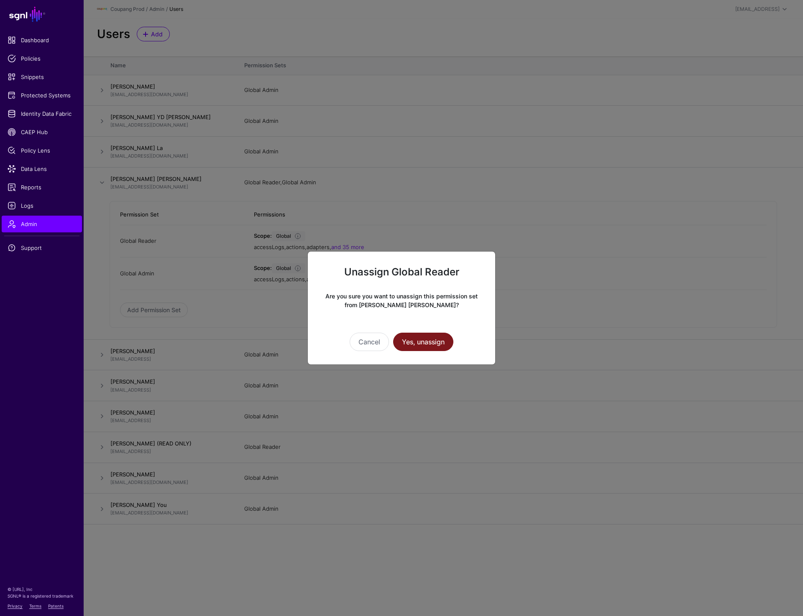
click at [414, 347] on button "Yes, unassign" at bounding box center [423, 342] width 60 height 18
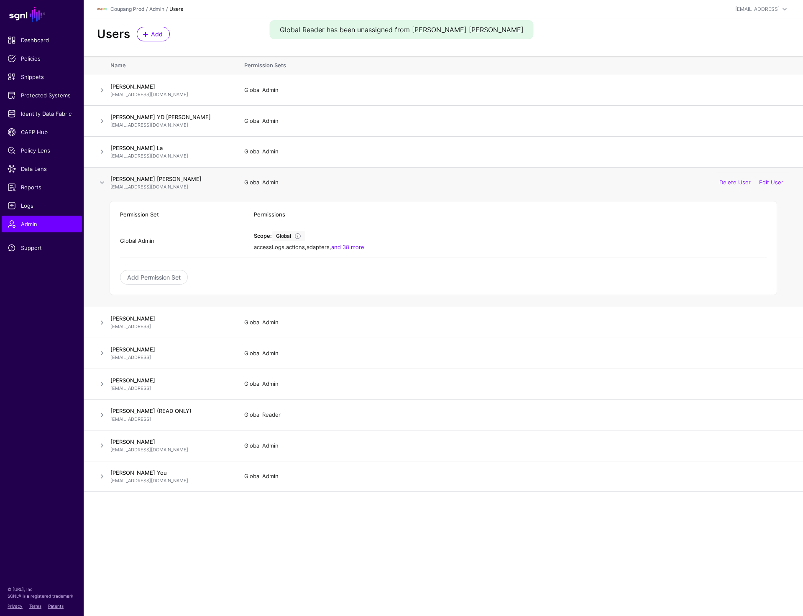
click at [96, 183] on td at bounding box center [97, 182] width 27 height 31
click at [99, 183] on span at bounding box center [102, 183] width 10 height 10
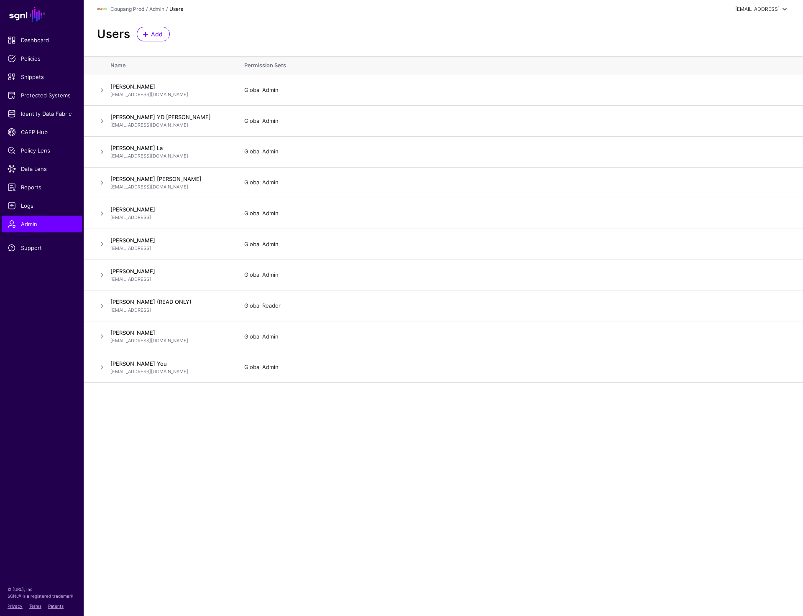
click at [765, 9] on div "[EMAIL_ADDRESS]" at bounding box center [757, 9] width 44 height 8
click at [730, 75] on div "Log out" at bounding box center [722, 73] width 21 height 8
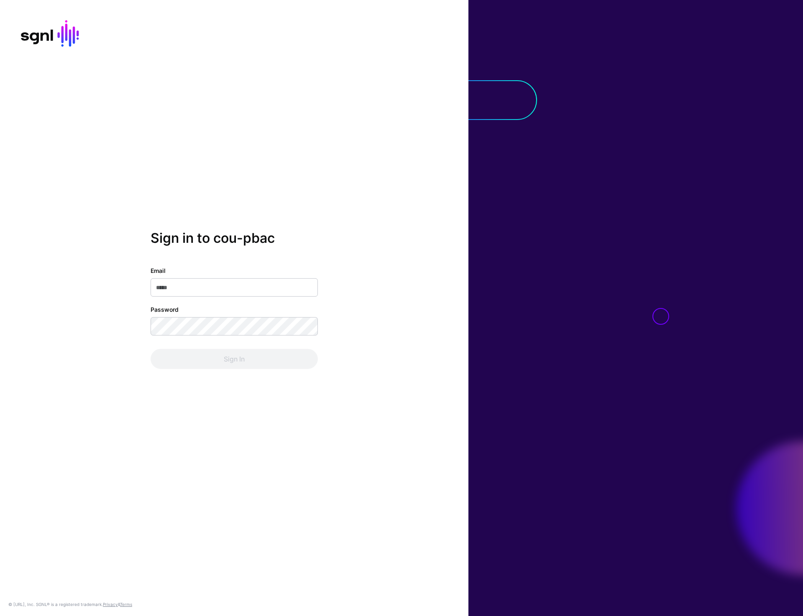
type input "**********"
click at [215, 357] on button "Sign In" at bounding box center [234, 359] width 167 height 20
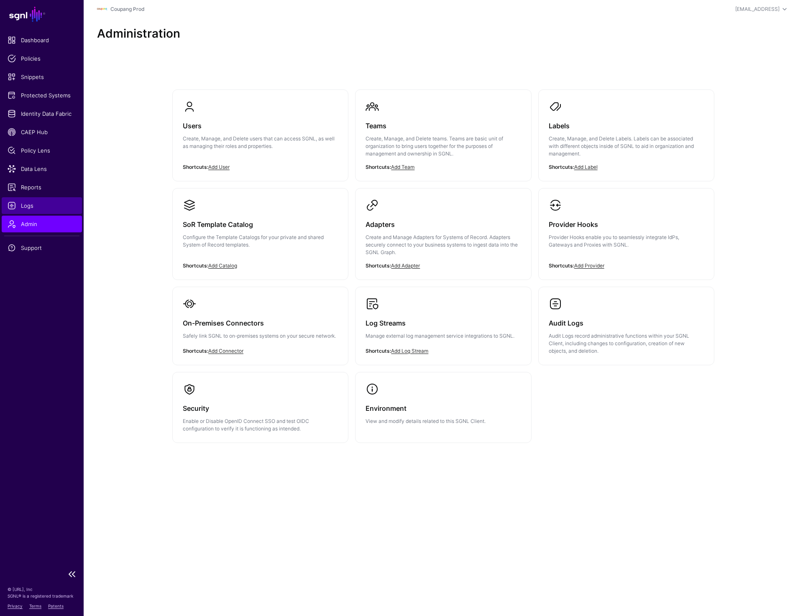
click at [23, 202] on span "Logs" at bounding box center [42, 206] width 69 height 8
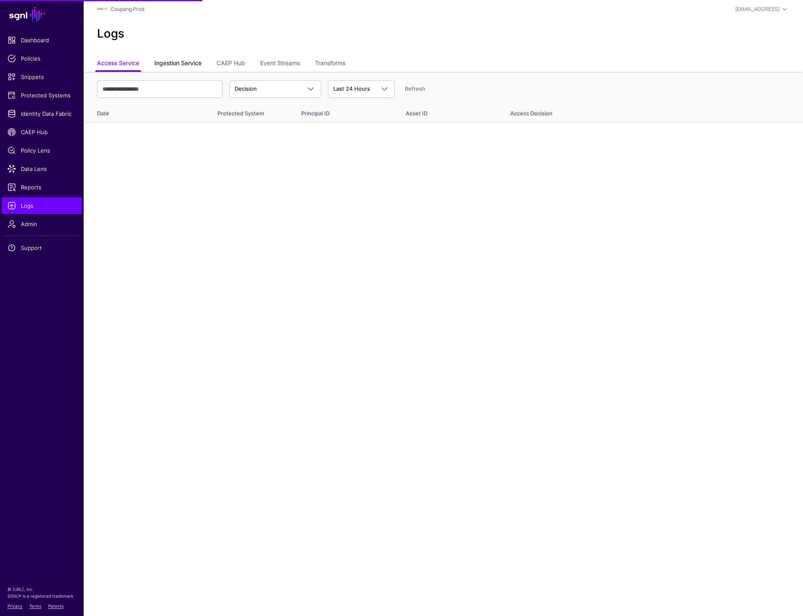
click at [181, 64] on link "Ingestion Service" at bounding box center [177, 64] width 47 height 16
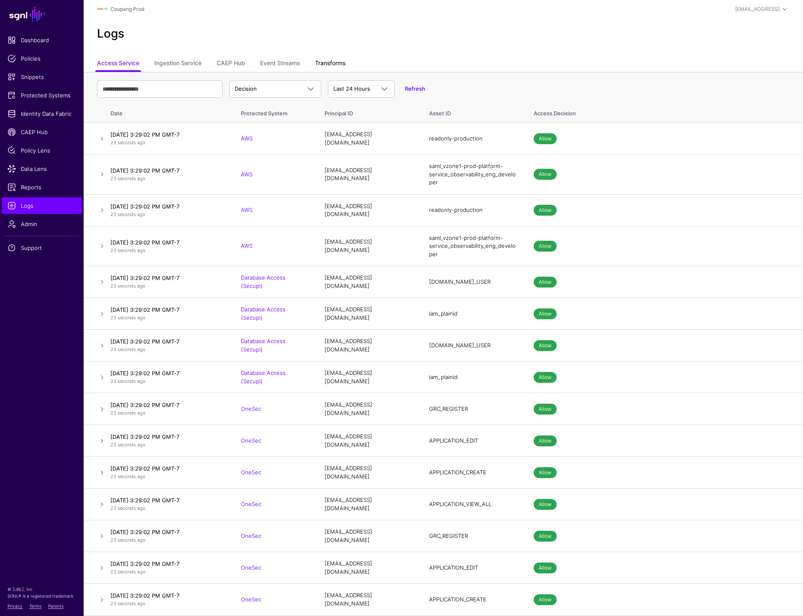
click at [335, 63] on link "Transforms" at bounding box center [330, 64] width 31 height 16
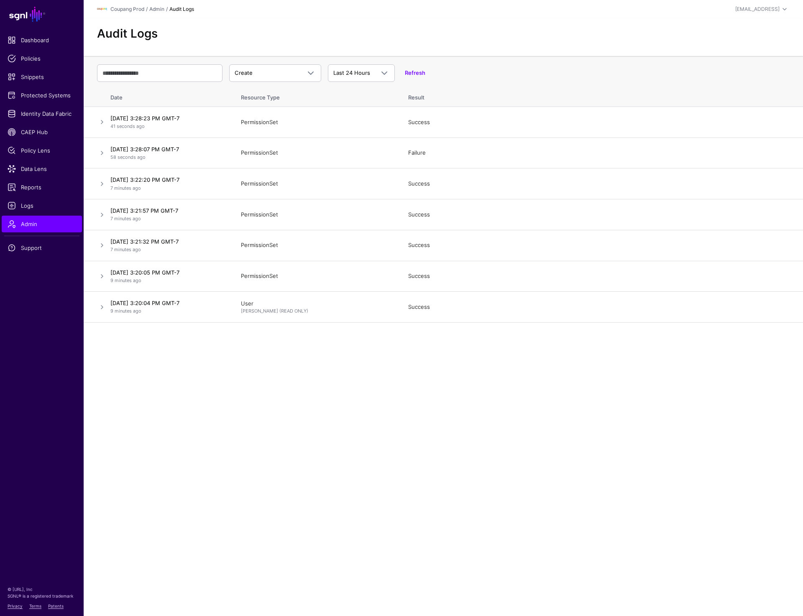
click at [368, 100] on th "Resource Type" at bounding box center [316, 96] width 167 height 22
click at [101, 151] on link at bounding box center [102, 153] width 10 height 10
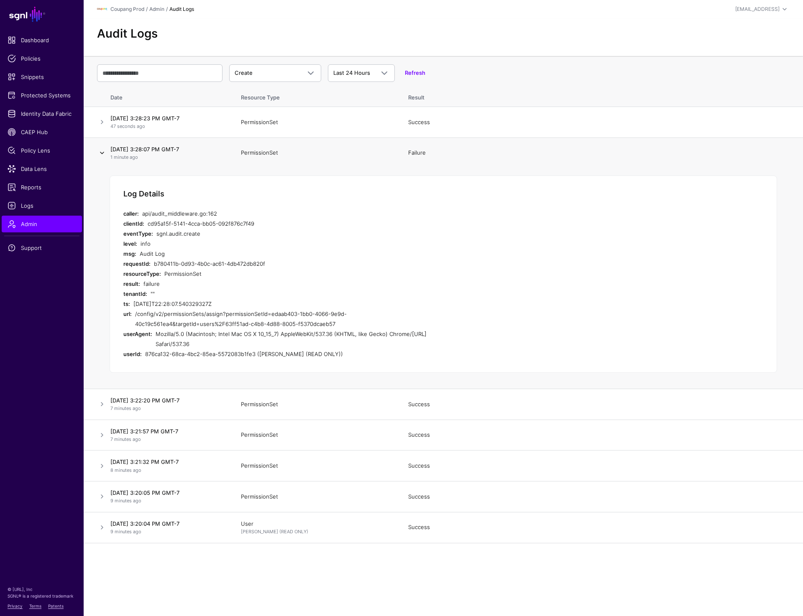
click at [101, 151] on link at bounding box center [102, 153] width 10 height 10
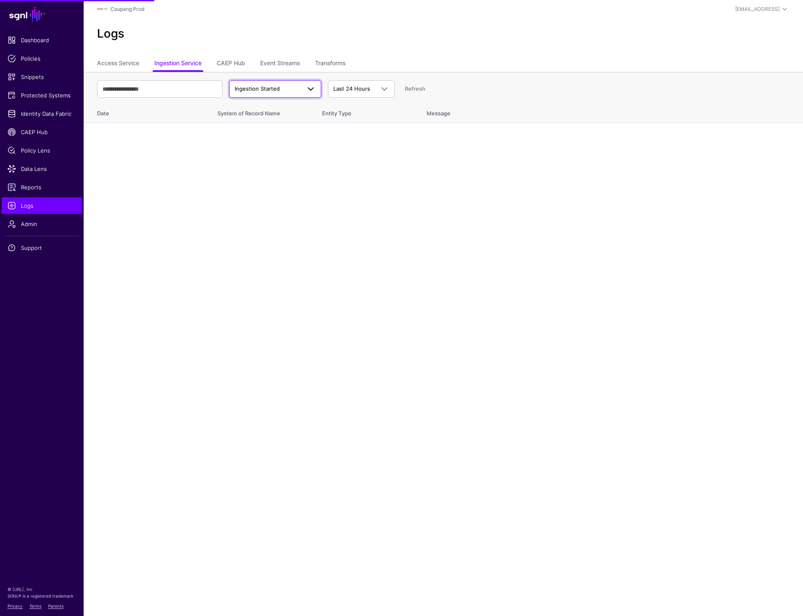
click at [256, 87] on span "Ingestion Started" at bounding box center [257, 88] width 45 height 7
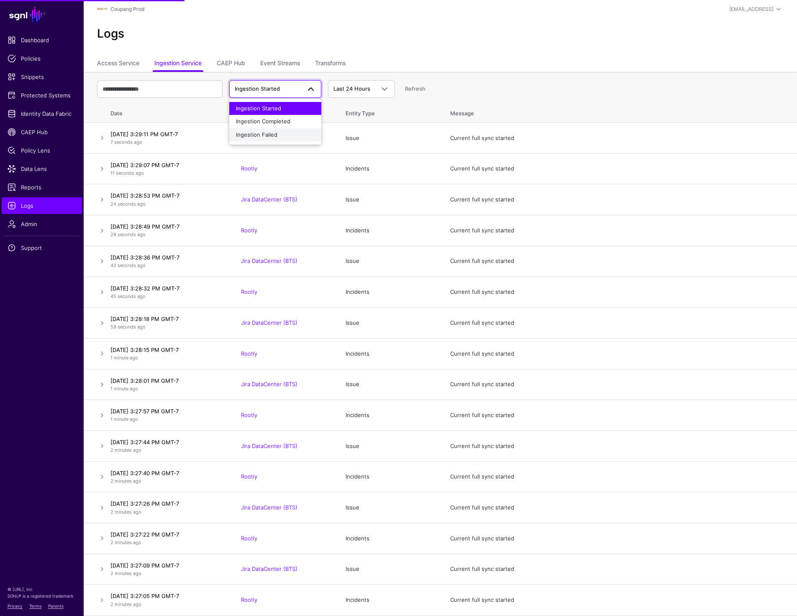
click at [256, 132] on span "Ingestion Failed" at bounding box center [256, 134] width 41 height 7
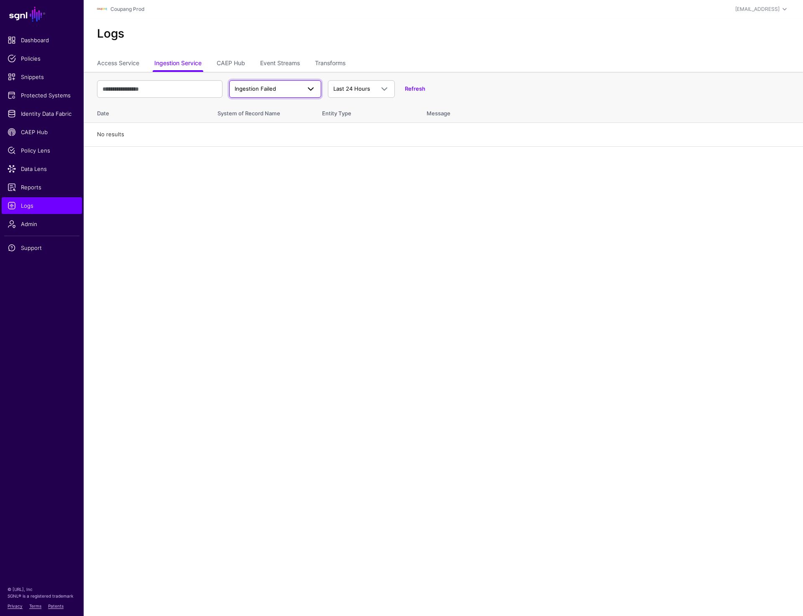
click at [276, 90] on span "Ingestion Failed" at bounding box center [268, 89] width 66 height 8
click at [268, 104] on button "Ingestion Started" at bounding box center [275, 108] width 92 height 13
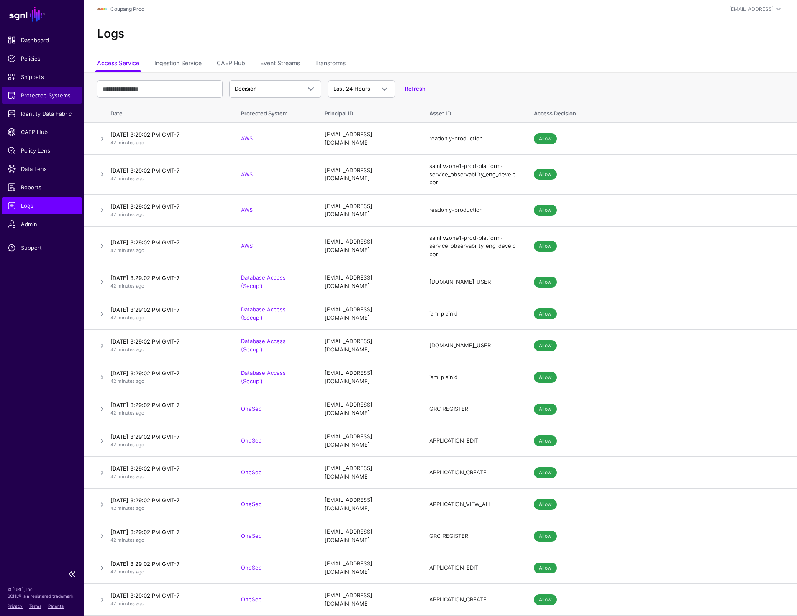
click at [29, 94] on span "Protected Systems" at bounding box center [42, 95] width 69 height 8
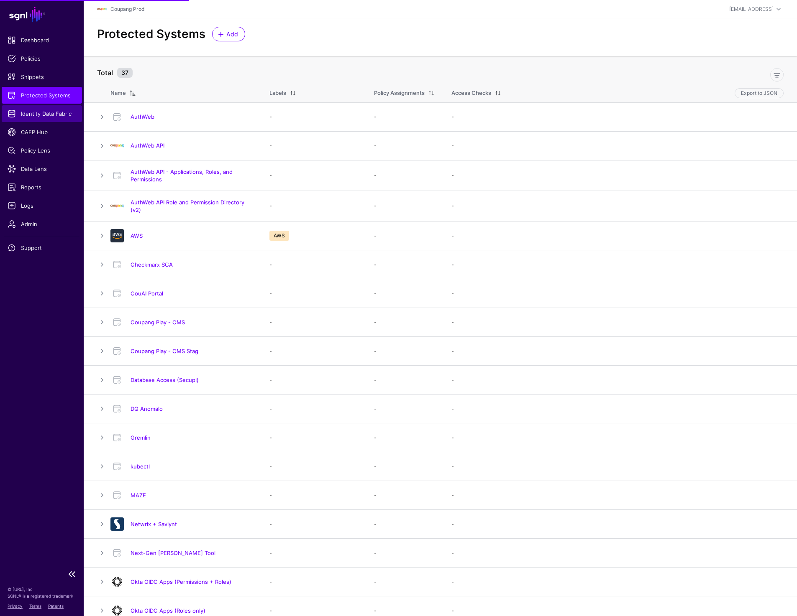
click at [36, 115] on span "Identity Data Fabric" at bounding box center [42, 114] width 69 height 8
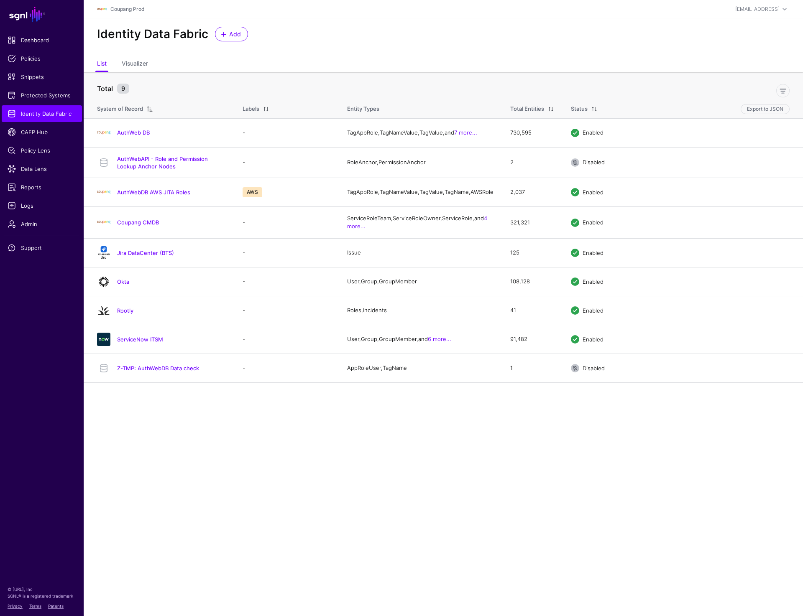
click at [494, 54] on div "Identity Data Fabric Add" at bounding box center [443, 37] width 719 height 38
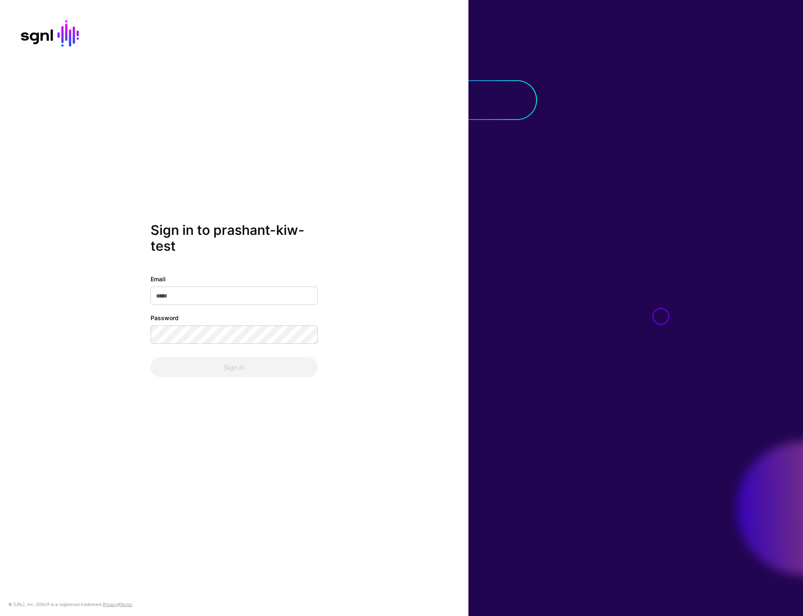
type input "**********"
click at [222, 368] on button "Sign In" at bounding box center [234, 367] width 167 height 20
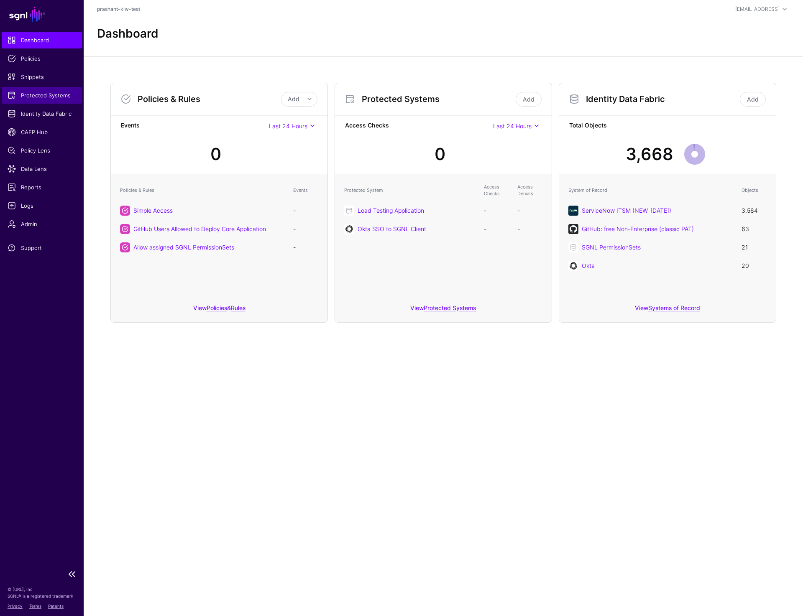
click at [43, 98] on span "Protected Systems" at bounding box center [42, 95] width 69 height 8
